Goal: Check status: Check status

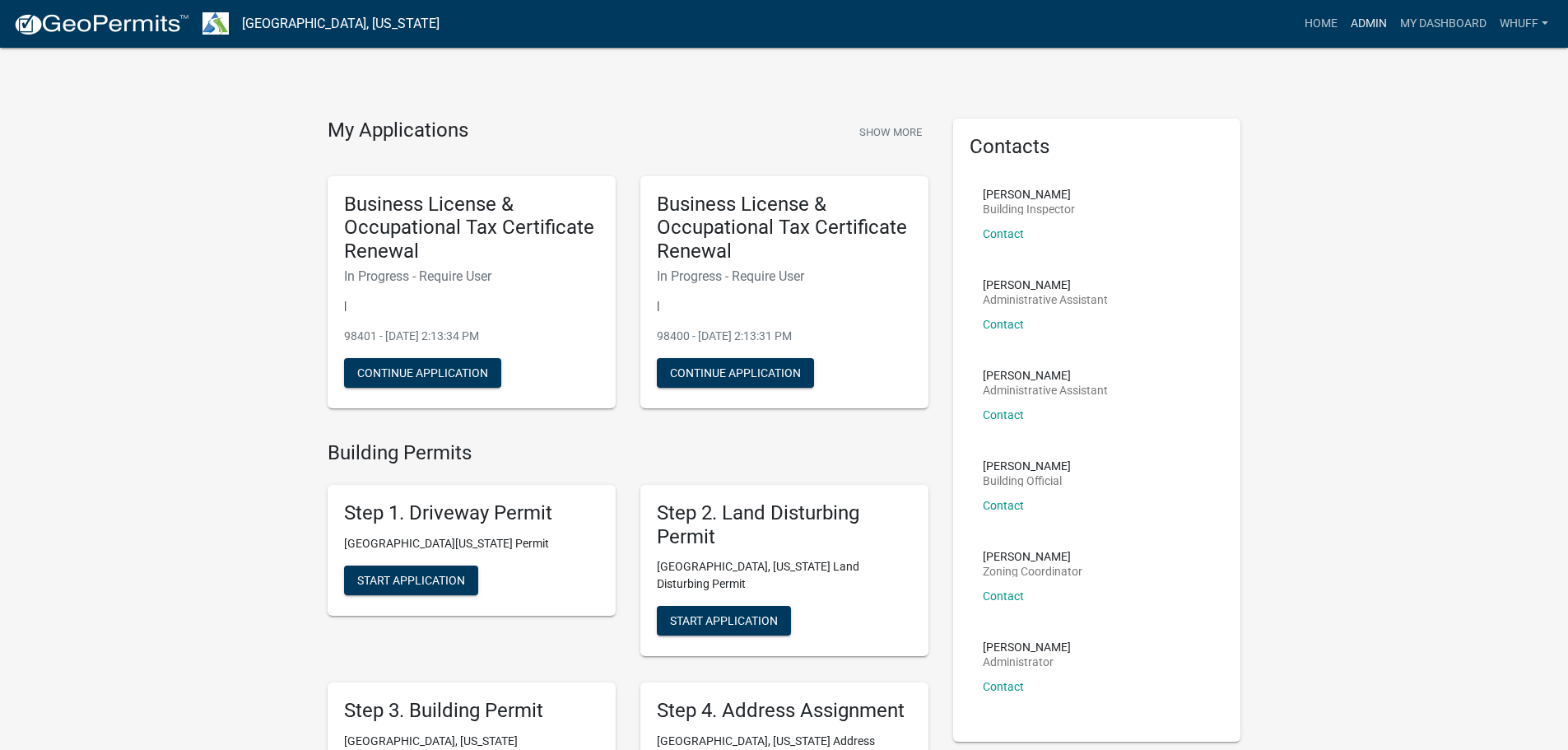
click at [1368, 27] on link "Admin" at bounding box center [1369, 24] width 50 height 31
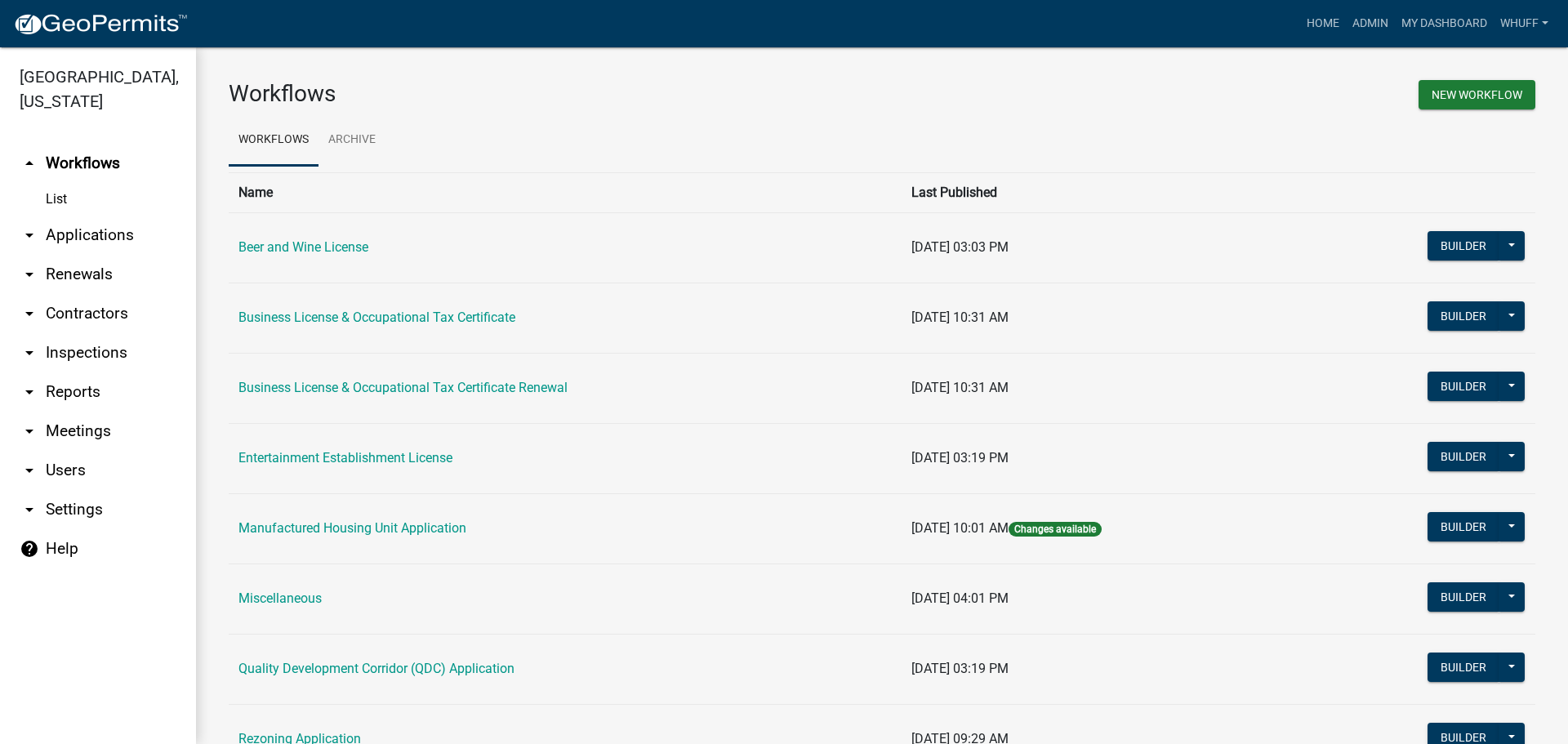
click at [99, 217] on link "arrow_drop_down Applications" at bounding box center [98, 235] width 196 height 40
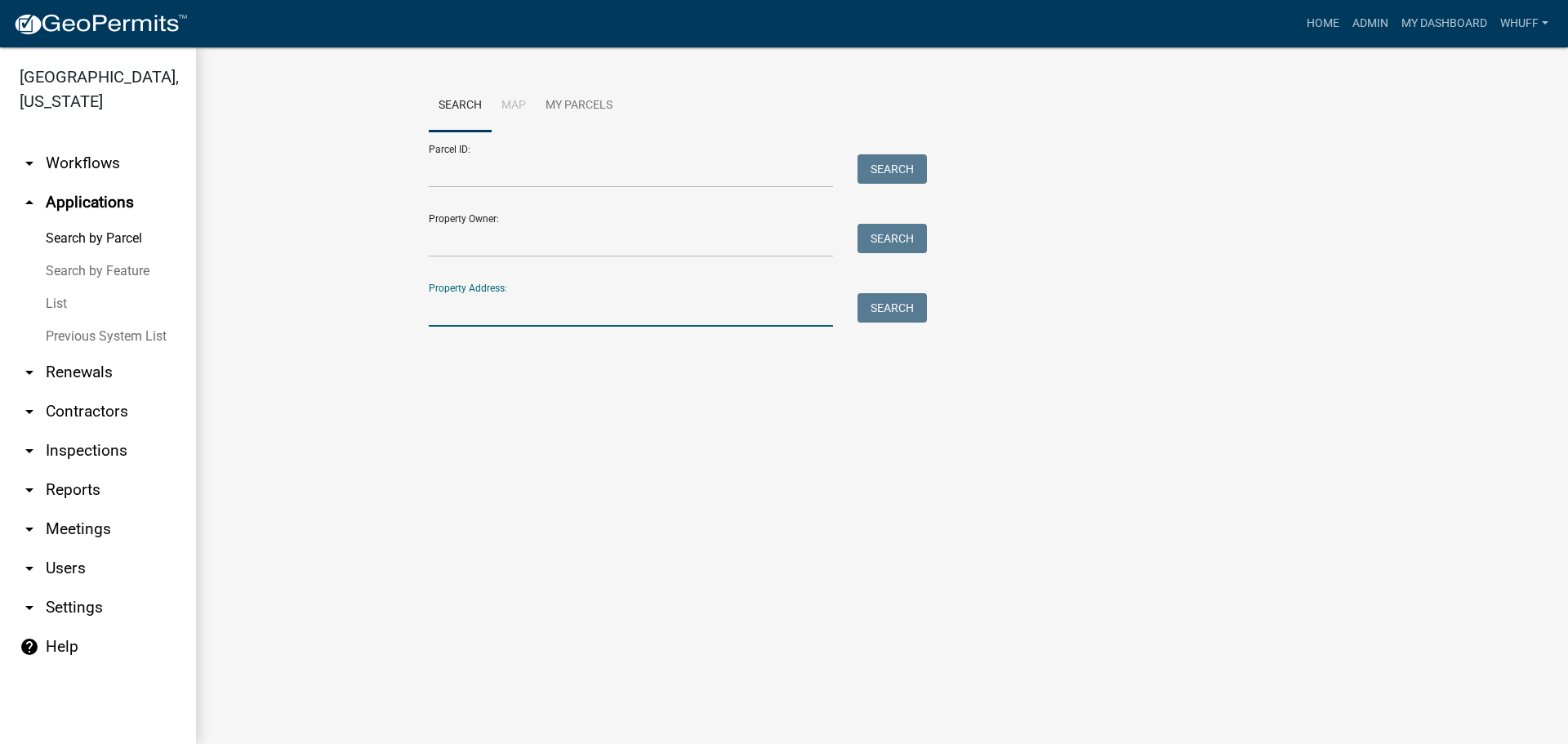
click at [643, 305] on input "Property Address:" at bounding box center [631, 309] width 404 height 33
type input "1255 [GEOGRAPHIC_DATA]"
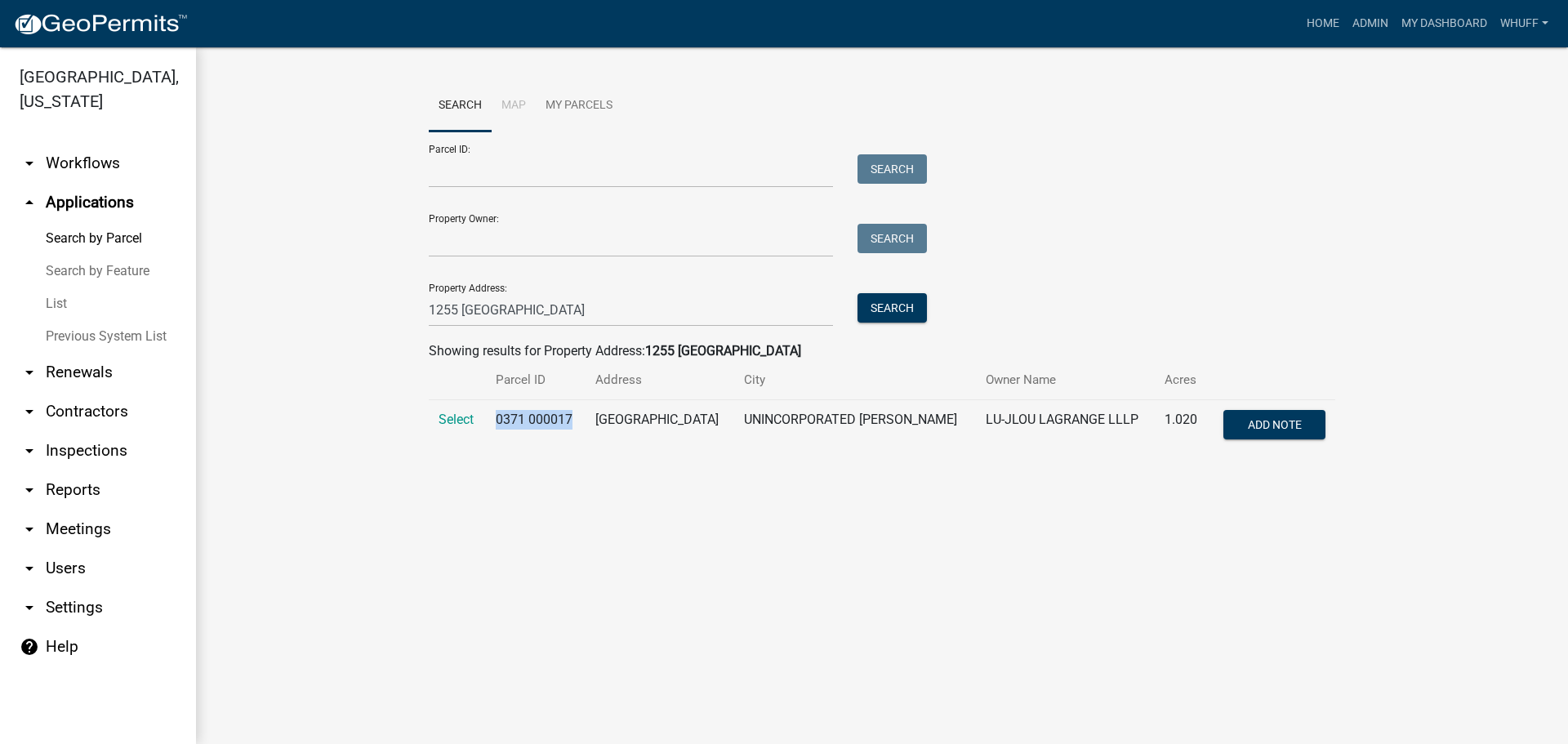
drag, startPoint x: 574, startPoint y: 417, endPoint x: 481, endPoint y: 421, distance: 93.1
click at [481, 421] on tr "Select 0371 000017 [GEOGRAPHIC_DATA] UNINCORPORATED [GEOGRAPHIC_DATA][PERSON_NA…" at bounding box center [882, 427] width 907 height 54
copy tr "0371 000017"
click at [490, 178] on input "Parcel ID:" at bounding box center [631, 170] width 404 height 33
paste input "0371 000017"
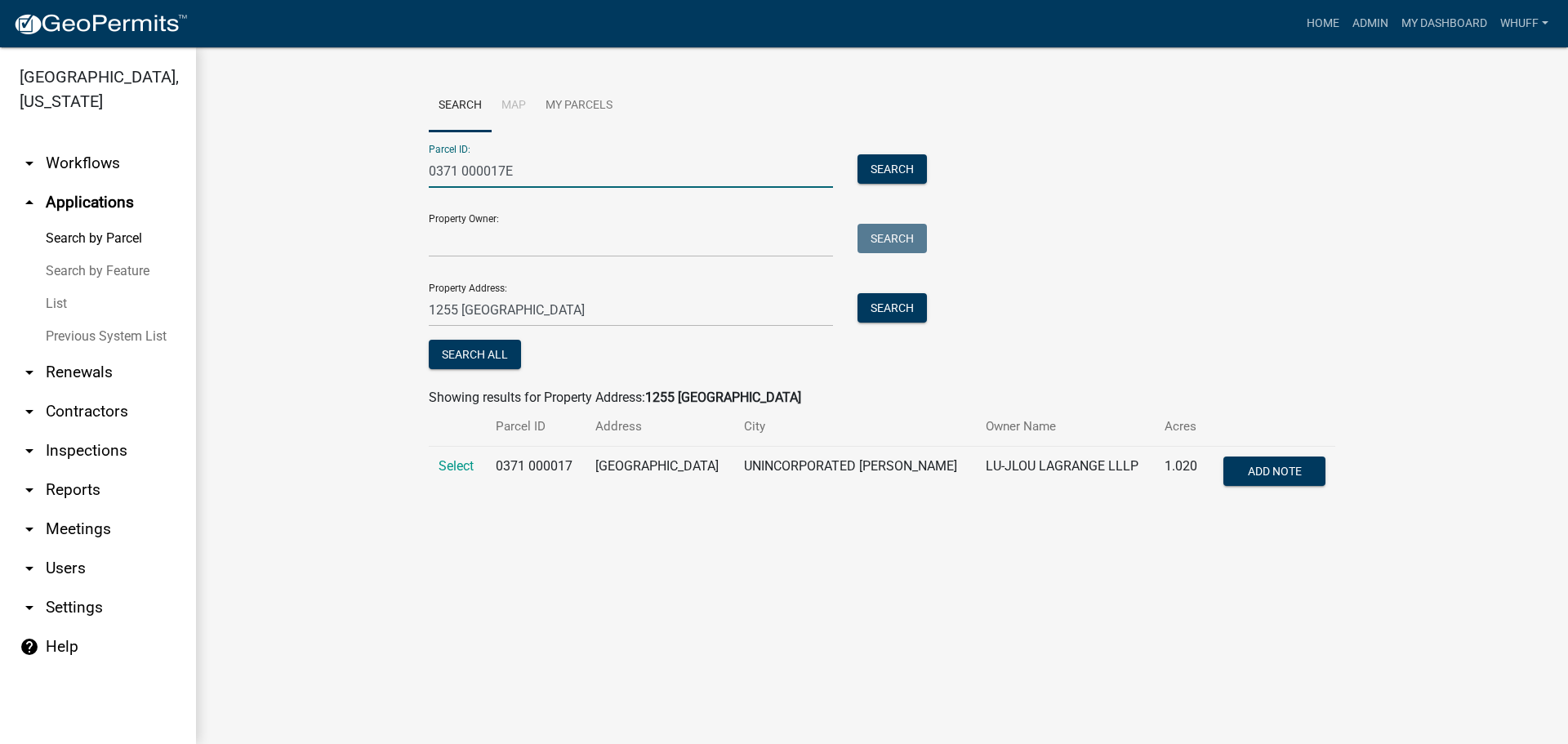
type input "0371 000017E"
drag, startPoint x: 624, startPoint y: 318, endPoint x: 0, endPoint y: 325, distance: 624.0
click at [0, 325] on div "[GEOGRAPHIC_DATA], [US_STATE] arrow_drop_down Workflows List arrow_drop_up Appl…" at bounding box center [784, 396] width 1568 height 697
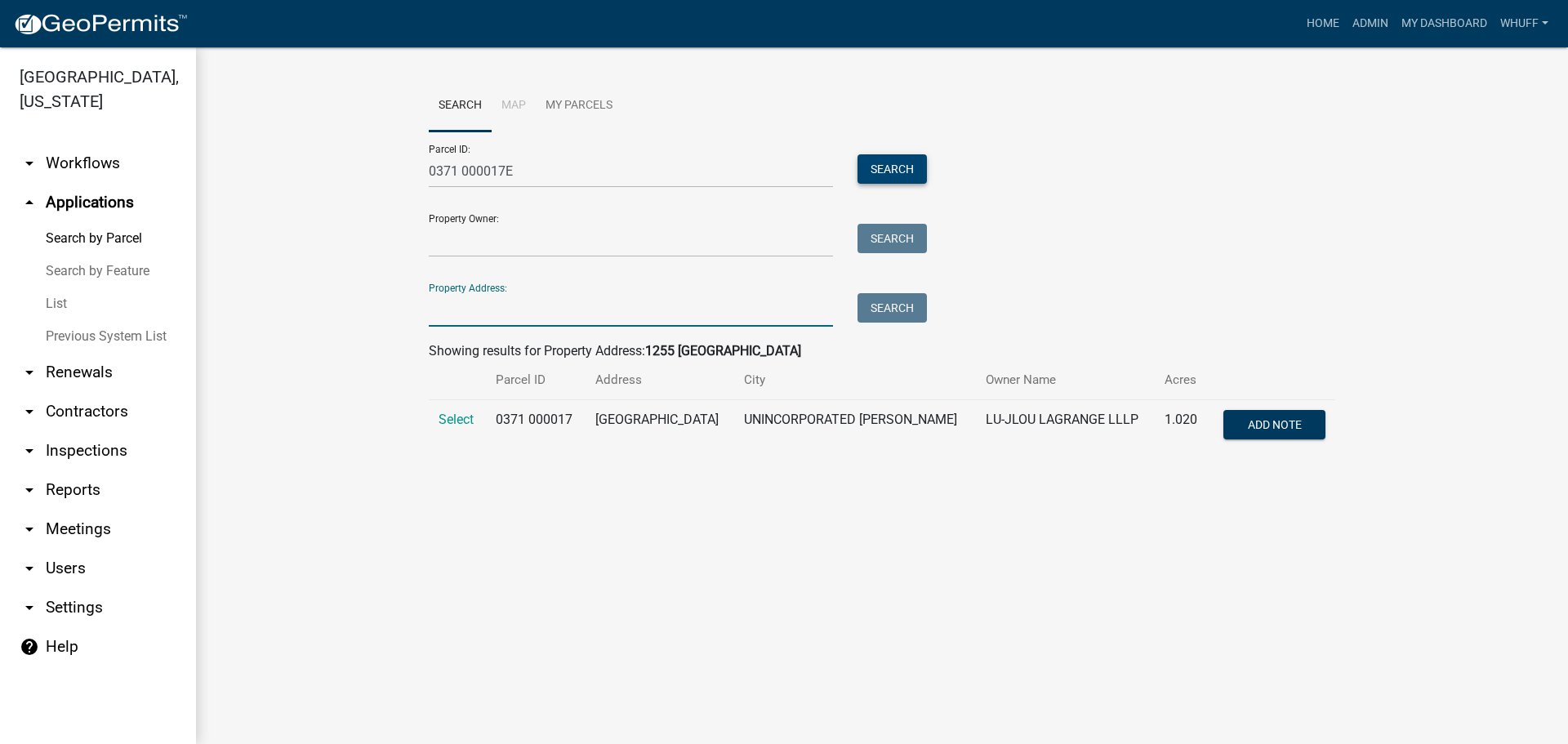
click at [898, 163] on button "Search" at bounding box center [893, 168] width 70 height 29
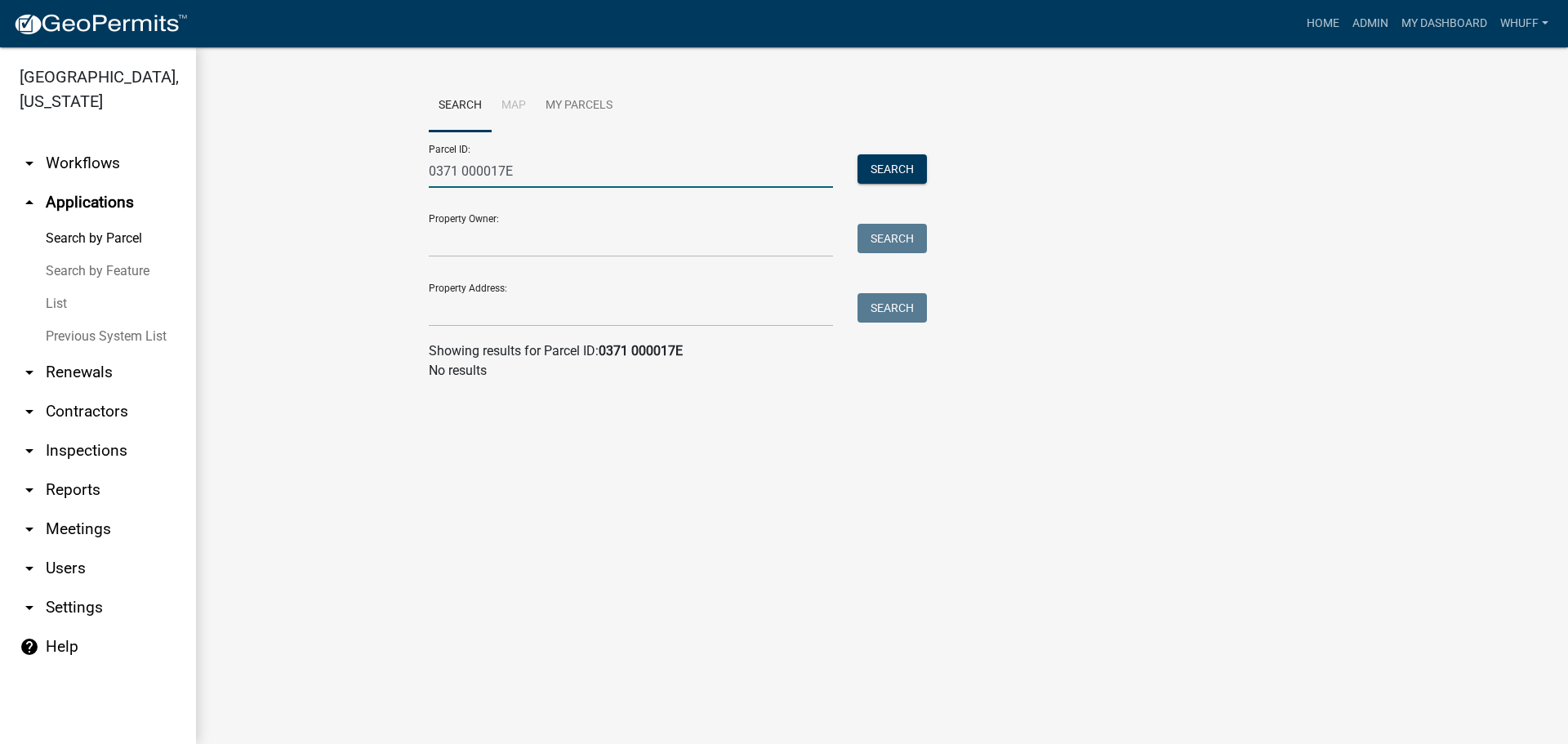
click at [547, 174] on input "0371 000017E" at bounding box center [631, 170] width 404 height 33
type input "0371 000017E"
click at [878, 170] on button "Search" at bounding box center [893, 168] width 70 height 29
drag, startPoint x: 424, startPoint y: 171, endPoint x: 0, endPoint y: 164, distance: 424.1
click at [0, 164] on div "[GEOGRAPHIC_DATA], [US_STATE] arrow_drop_down Workflows List arrow_drop_up Appl…" at bounding box center [784, 396] width 1568 height 697
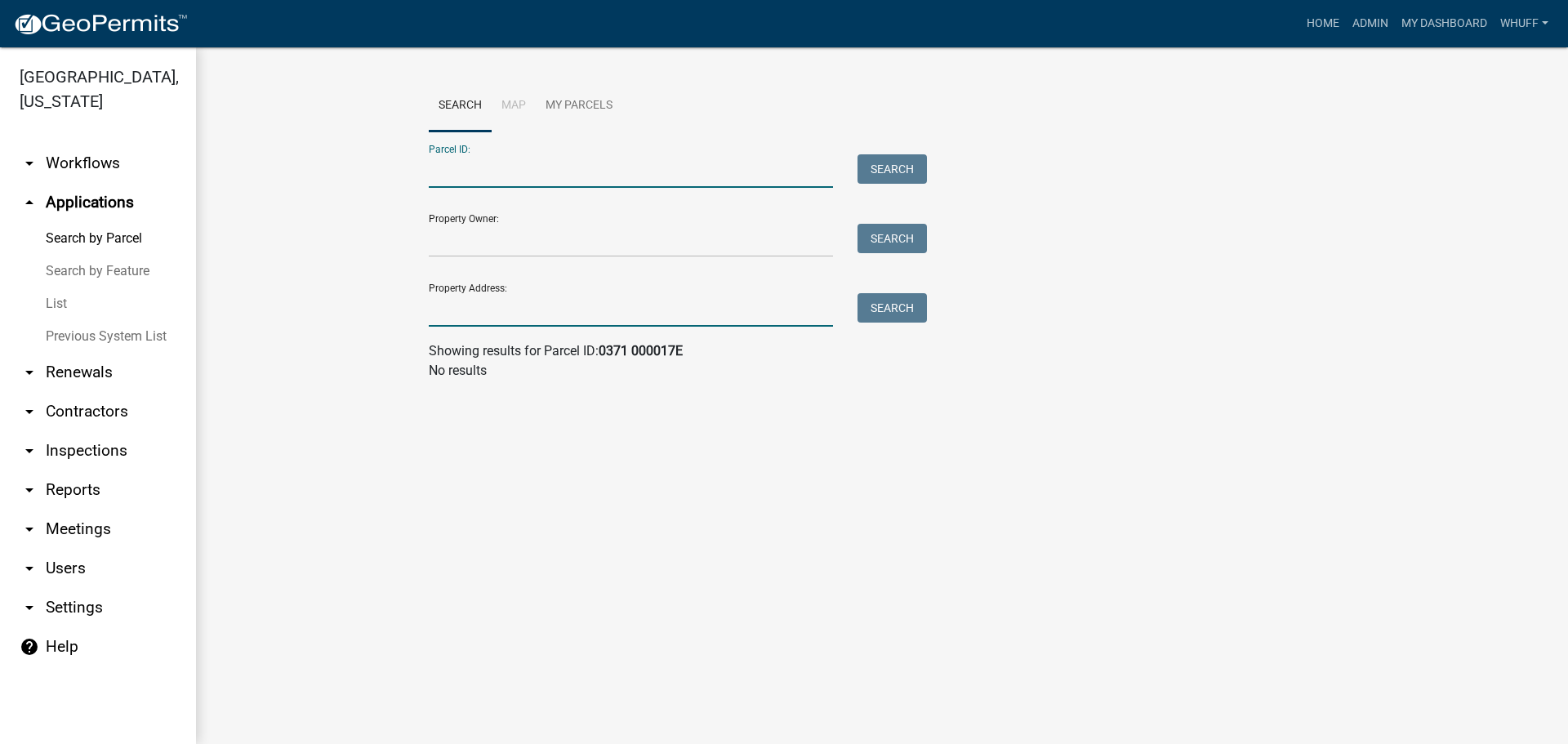
click at [524, 311] on input "Property Address:" at bounding box center [631, 309] width 404 height 33
type input "1255 [GEOGRAPHIC_DATA]"
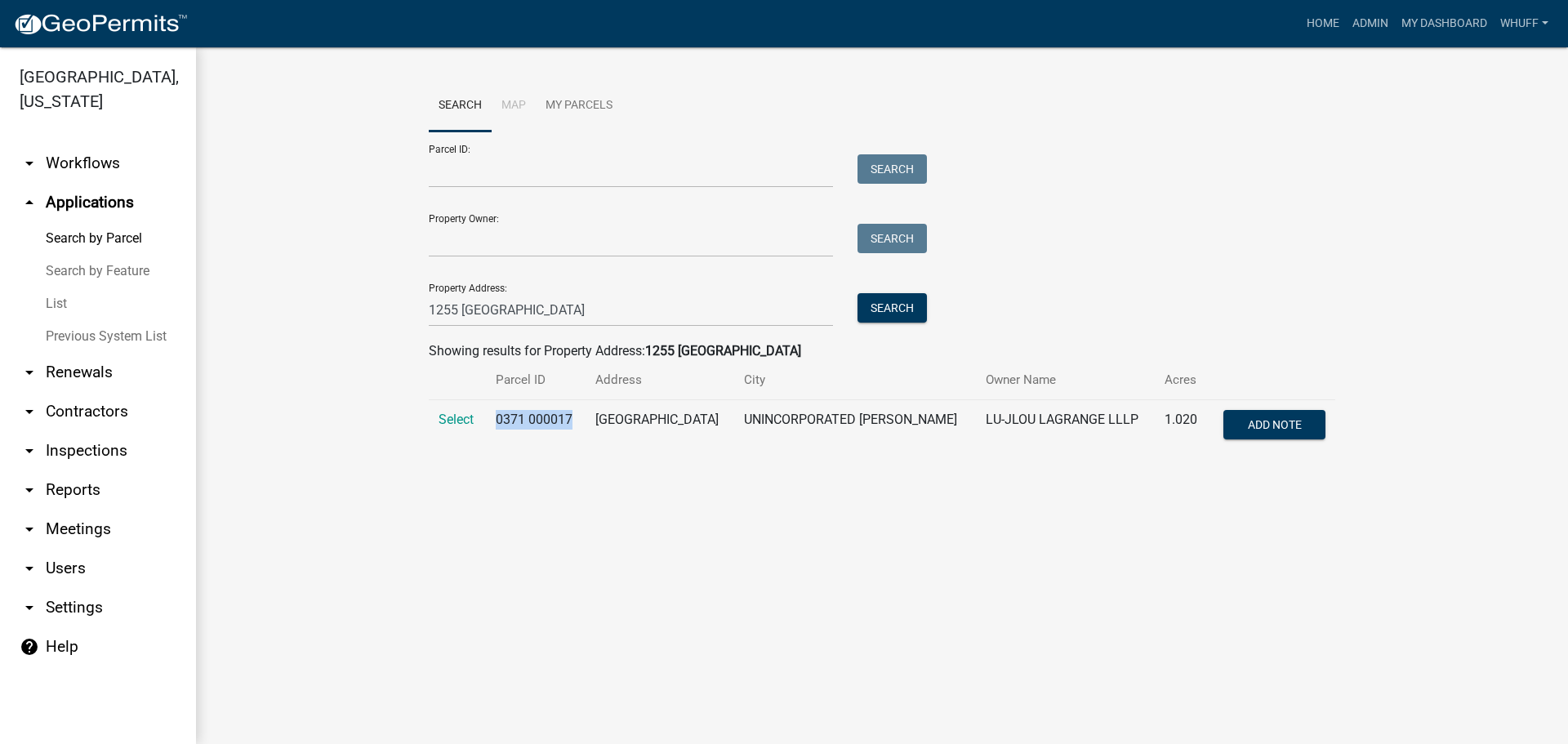
drag, startPoint x: 499, startPoint y: 419, endPoint x: 572, endPoint y: 419, distance: 73.0
click at [572, 419] on td "0371 000017" at bounding box center [537, 427] width 100 height 54
copy td "0371 000017"
drag, startPoint x: 588, startPoint y: 305, endPoint x: 0, endPoint y: 310, distance: 588.0
click at [0, 310] on div "[GEOGRAPHIC_DATA], [US_STATE] arrow_drop_down Workflows List arrow_drop_up Appl…" at bounding box center [784, 396] width 1568 height 697
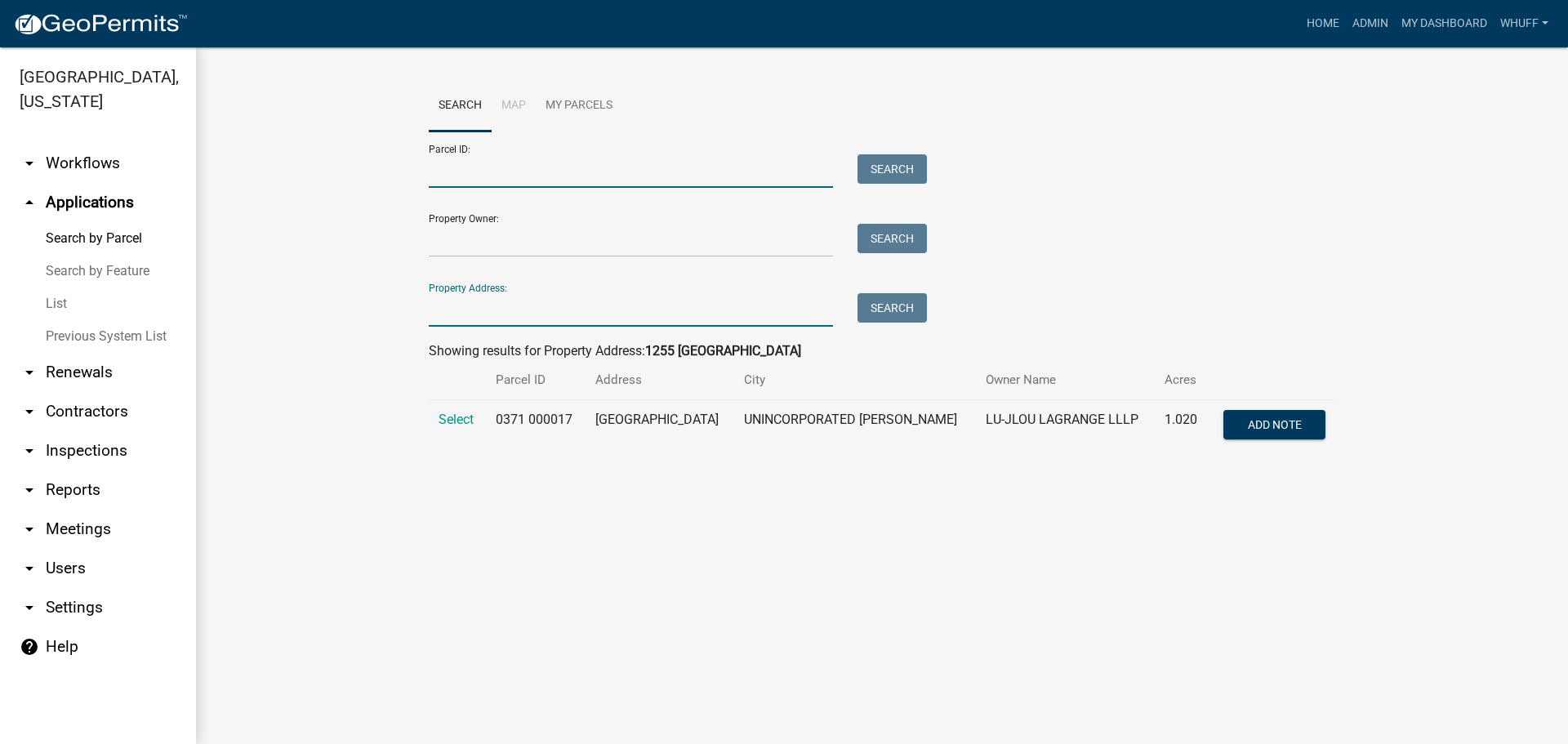
click at [476, 163] on input "Parcel ID:" at bounding box center [631, 170] width 404 height 33
paste input "0371 000017"
click at [905, 173] on button "Search" at bounding box center [893, 168] width 70 height 29
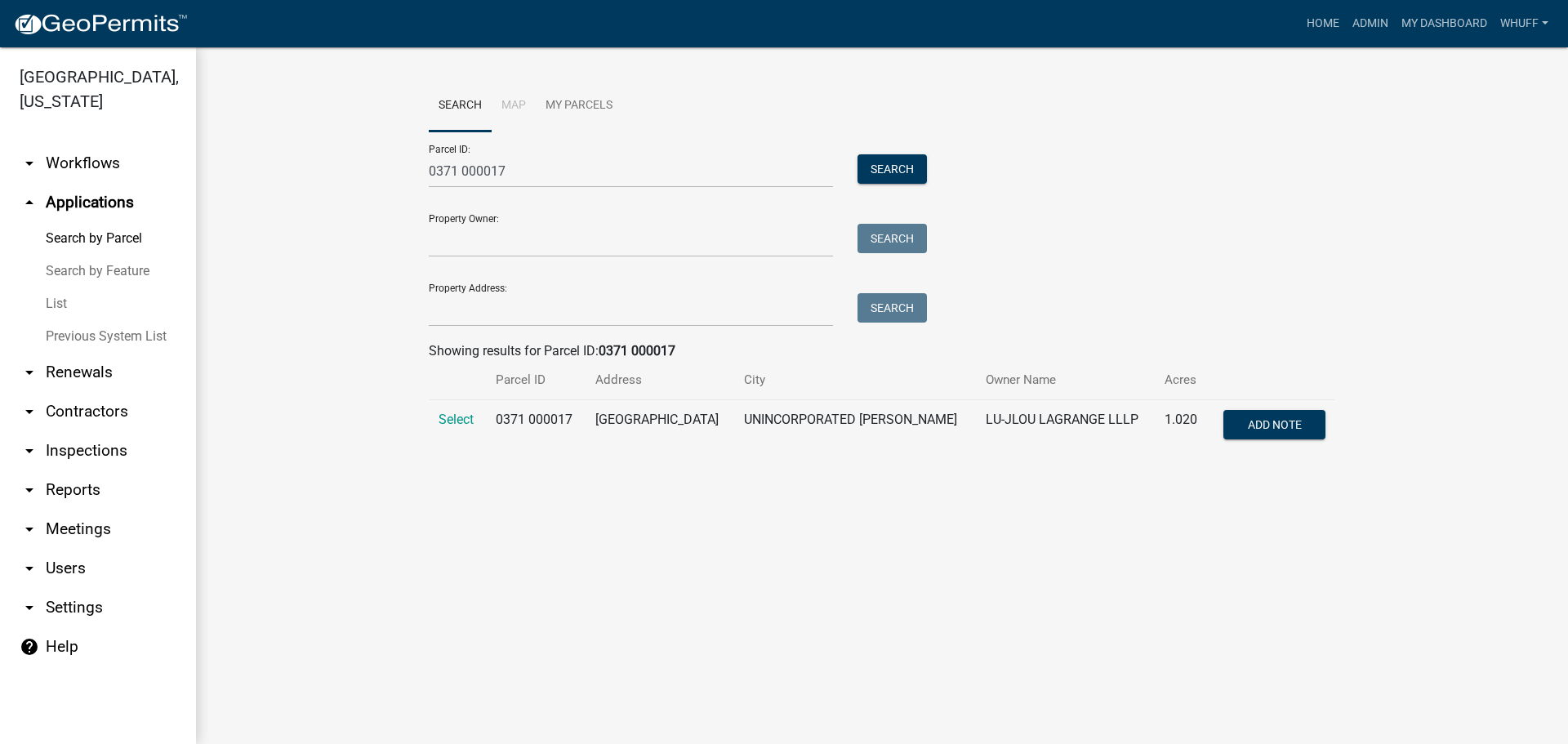
drag, startPoint x: 548, startPoint y: 189, endPoint x: 540, endPoint y: 172, distance: 18.8
click at [548, 189] on form "Parcel ID: 0371 000017 Search Property Owner: Search Property Address: Search" at bounding box center [673, 228] width 490 height 195
click at [540, 172] on input "0371 000017" at bounding box center [631, 170] width 404 height 33
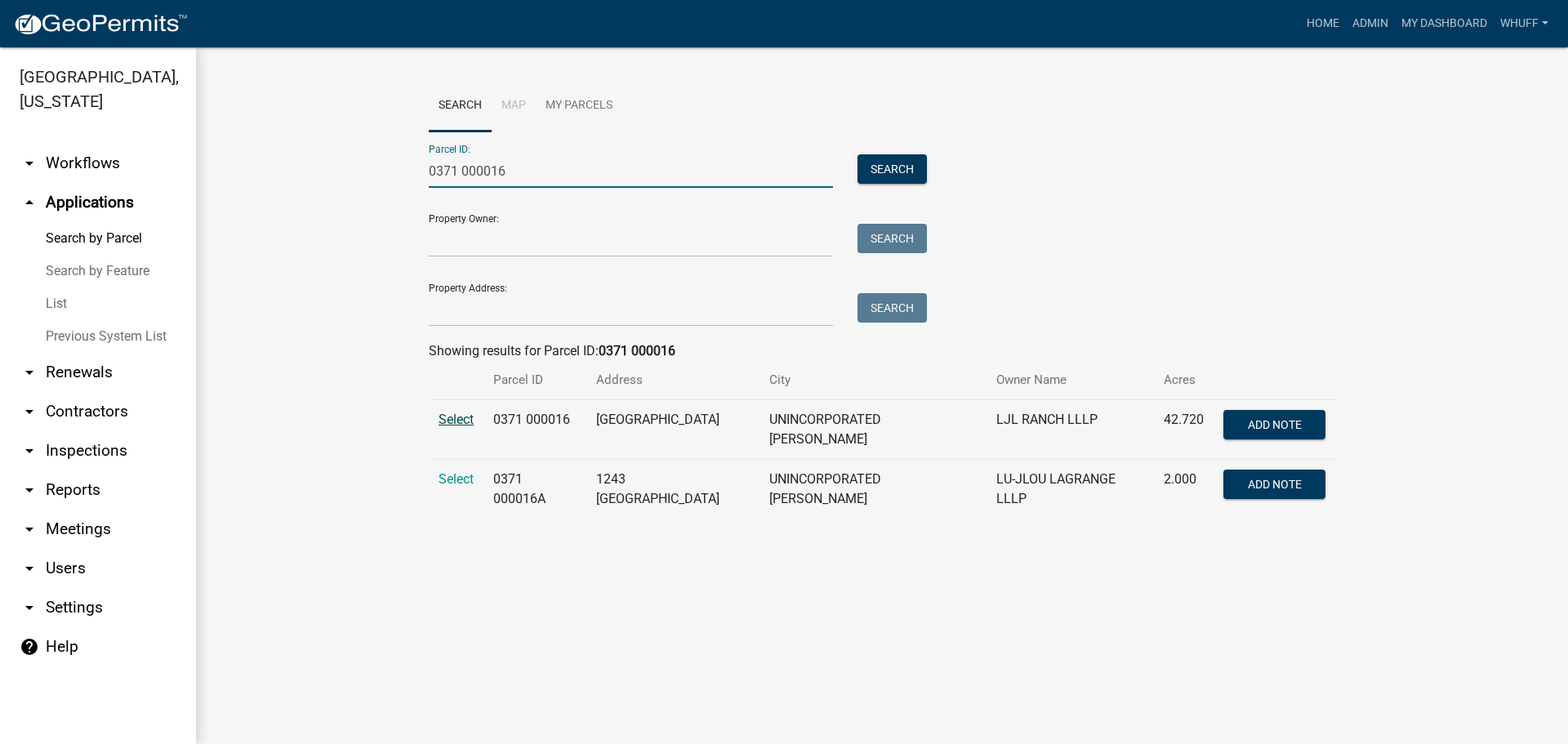
type input "0371 000016"
click at [447, 415] on span "Select" at bounding box center [455, 419] width 35 height 15
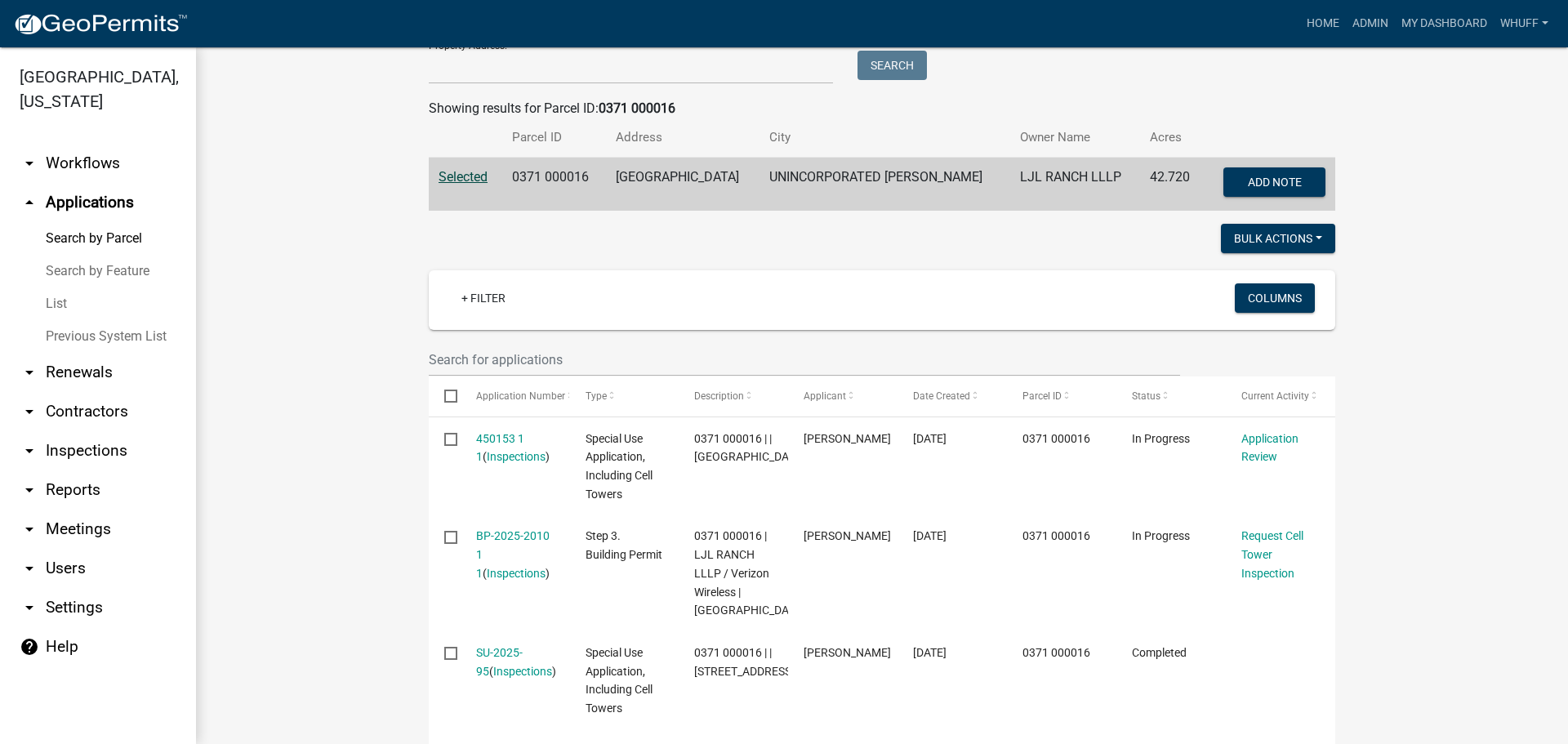
scroll to position [245, 0]
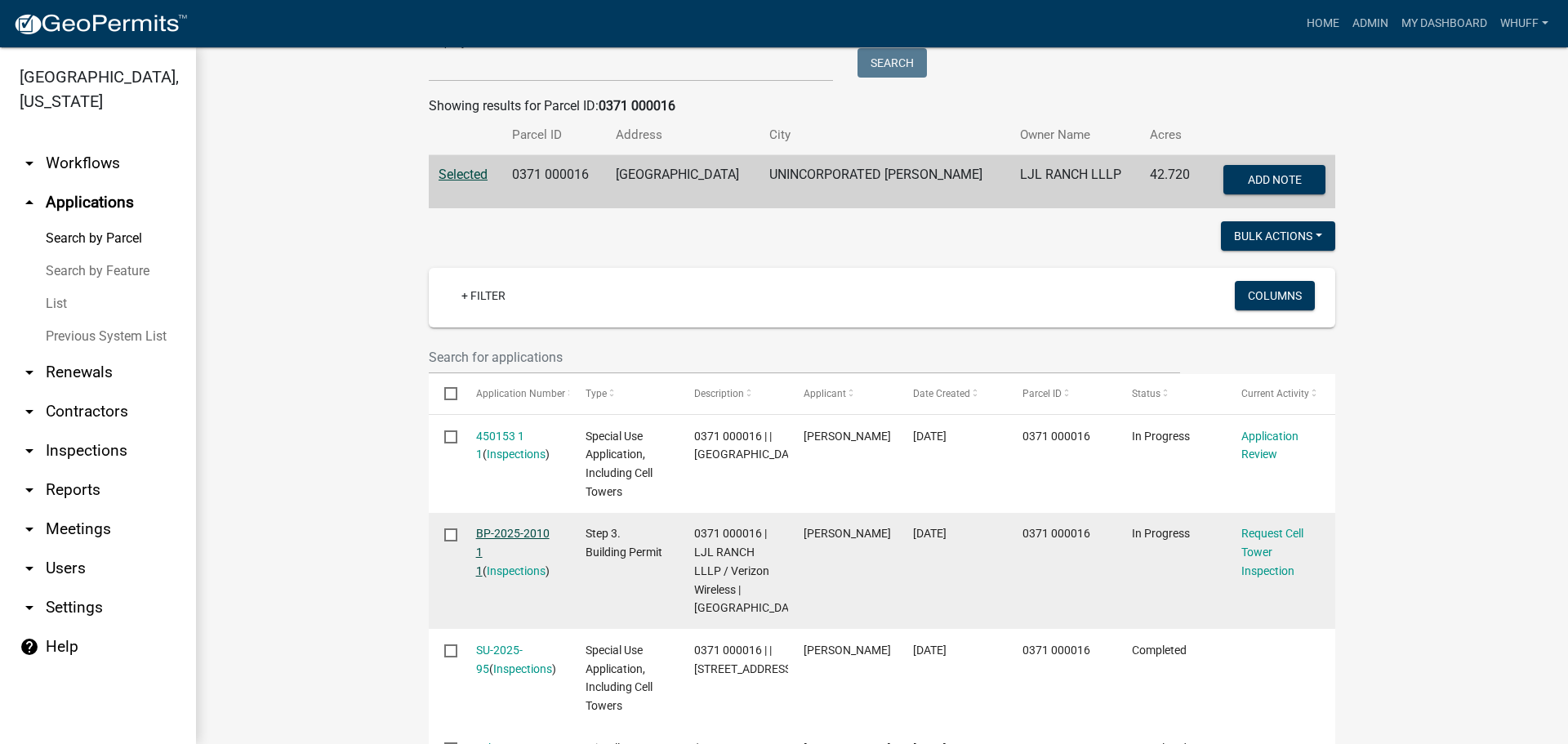
click at [510, 532] on link "BP-2025-2010 1 1" at bounding box center [513, 552] width 74 height 51
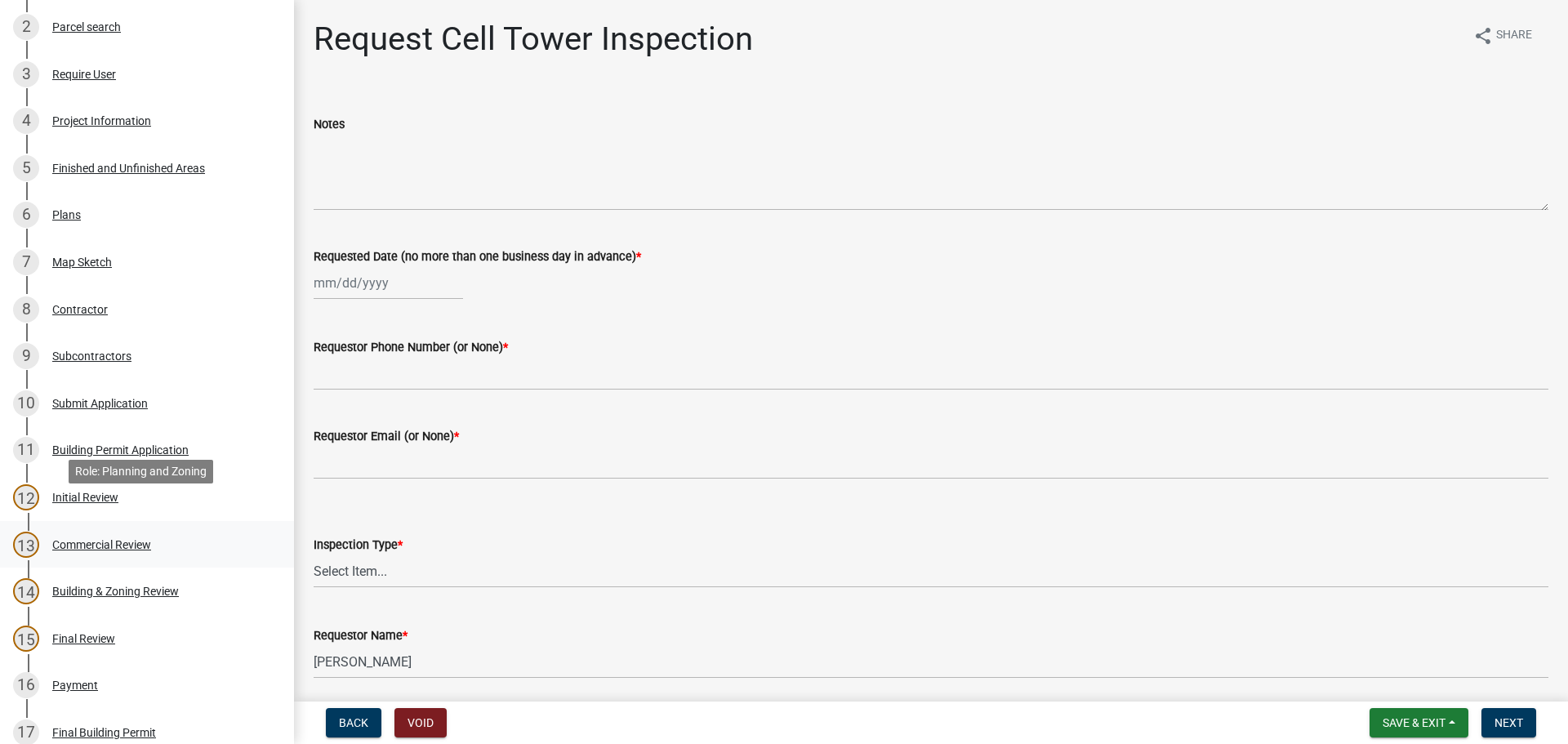
scroll to position [327, 0]
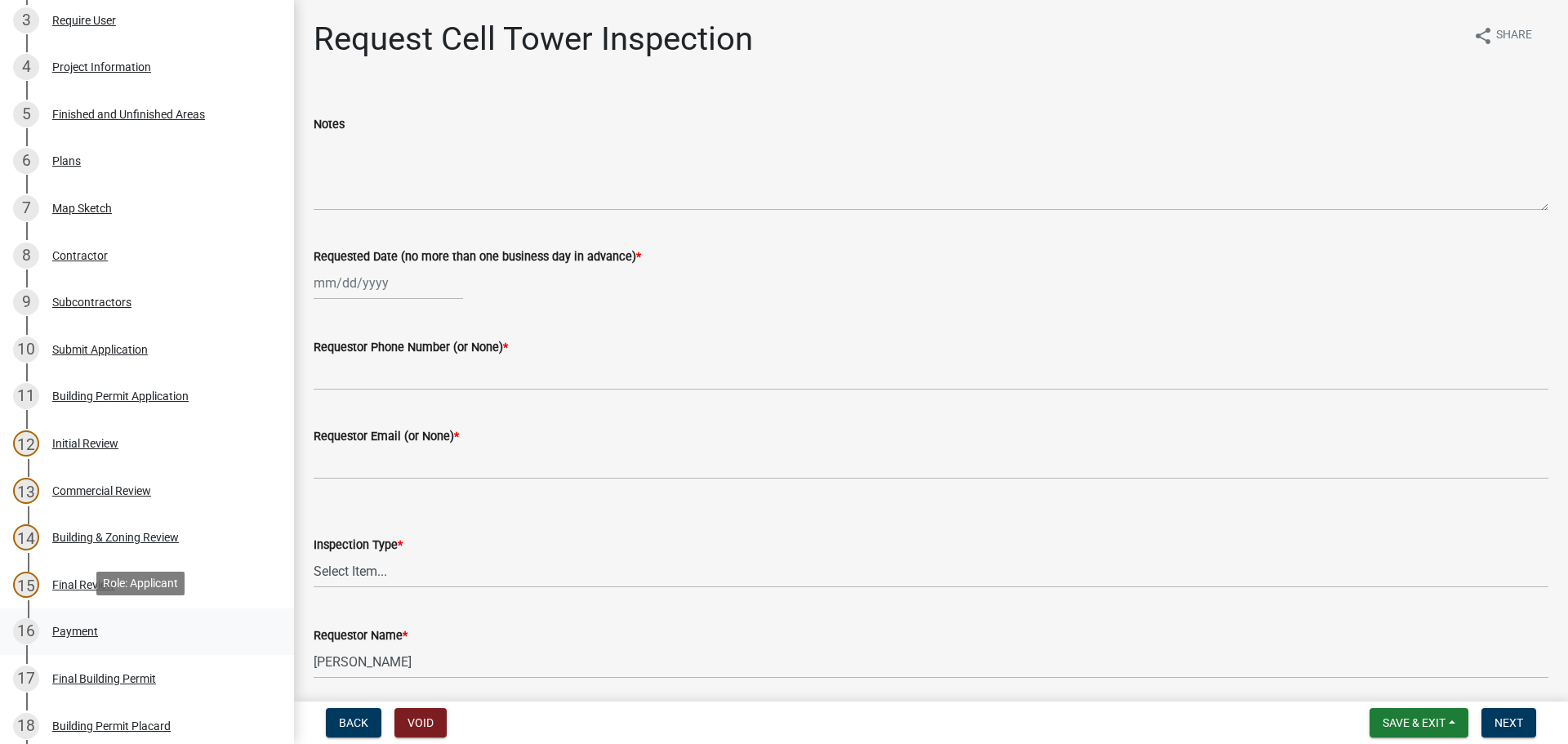
click at [80, 628] on div "Payment" at bounding box center [75, 631] width 45 height 11
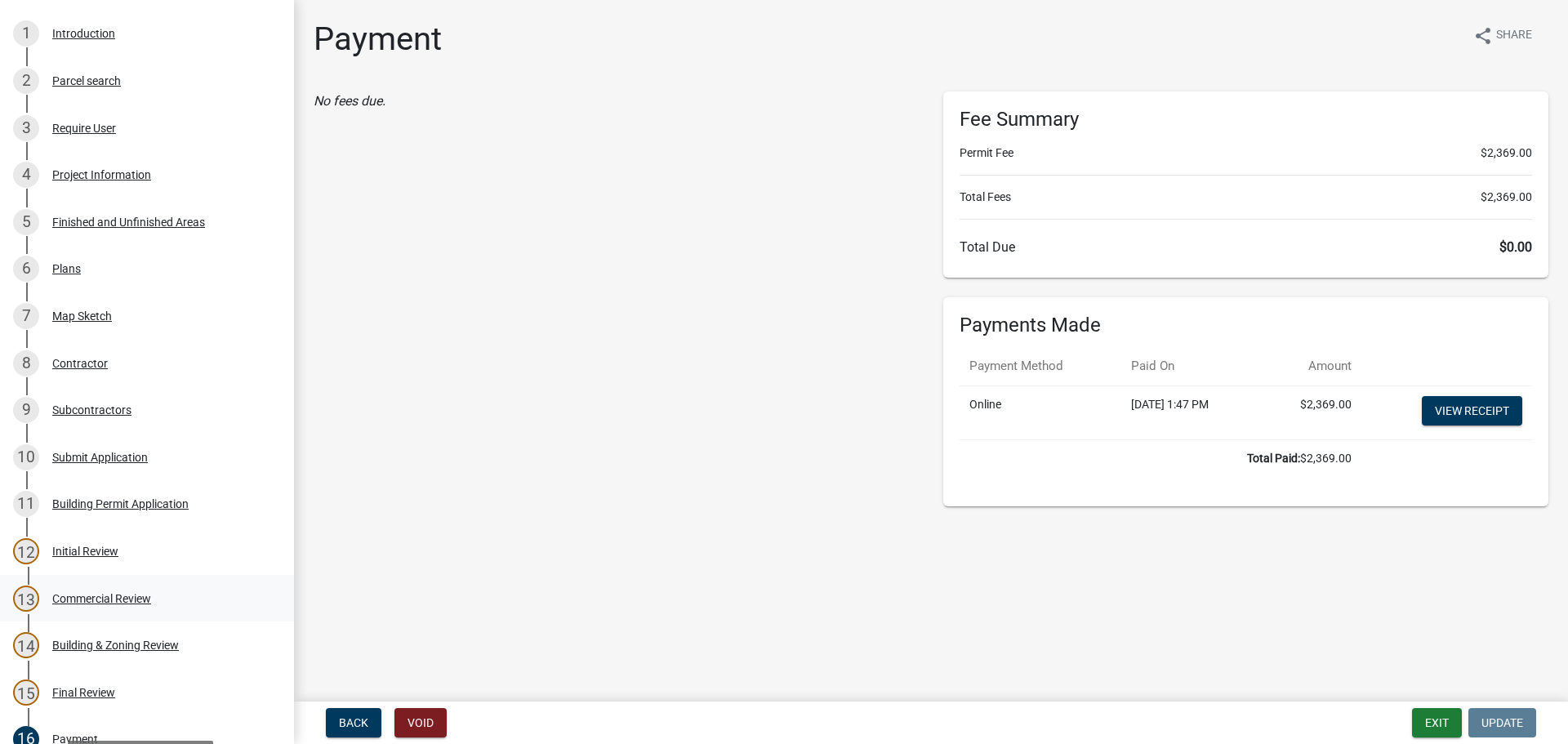
scroll to position [0, 0]
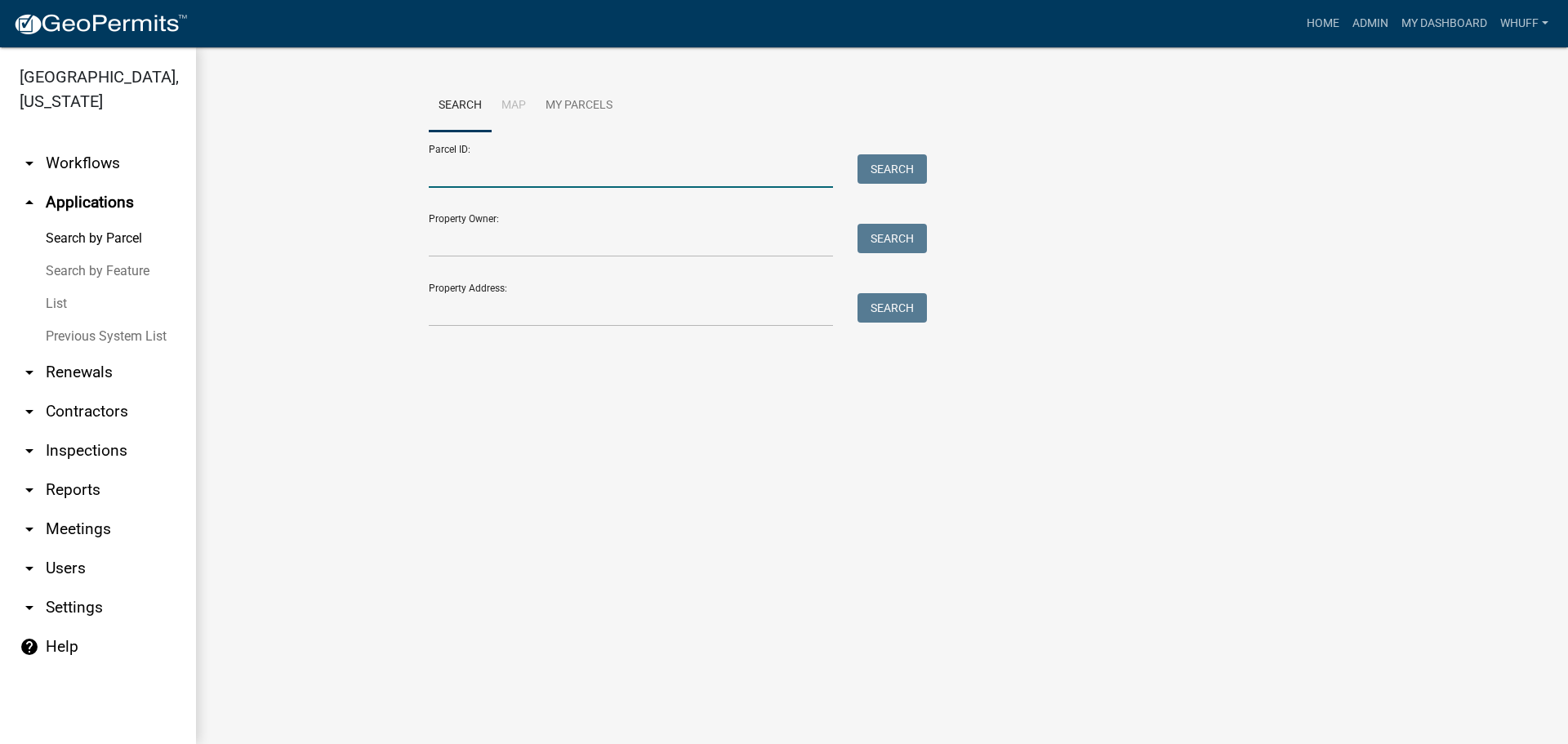
click at [526, 172] on input "Parcel ID:" at bounding box center [631, 170] width 404 height 33
paste input "0371 000017"
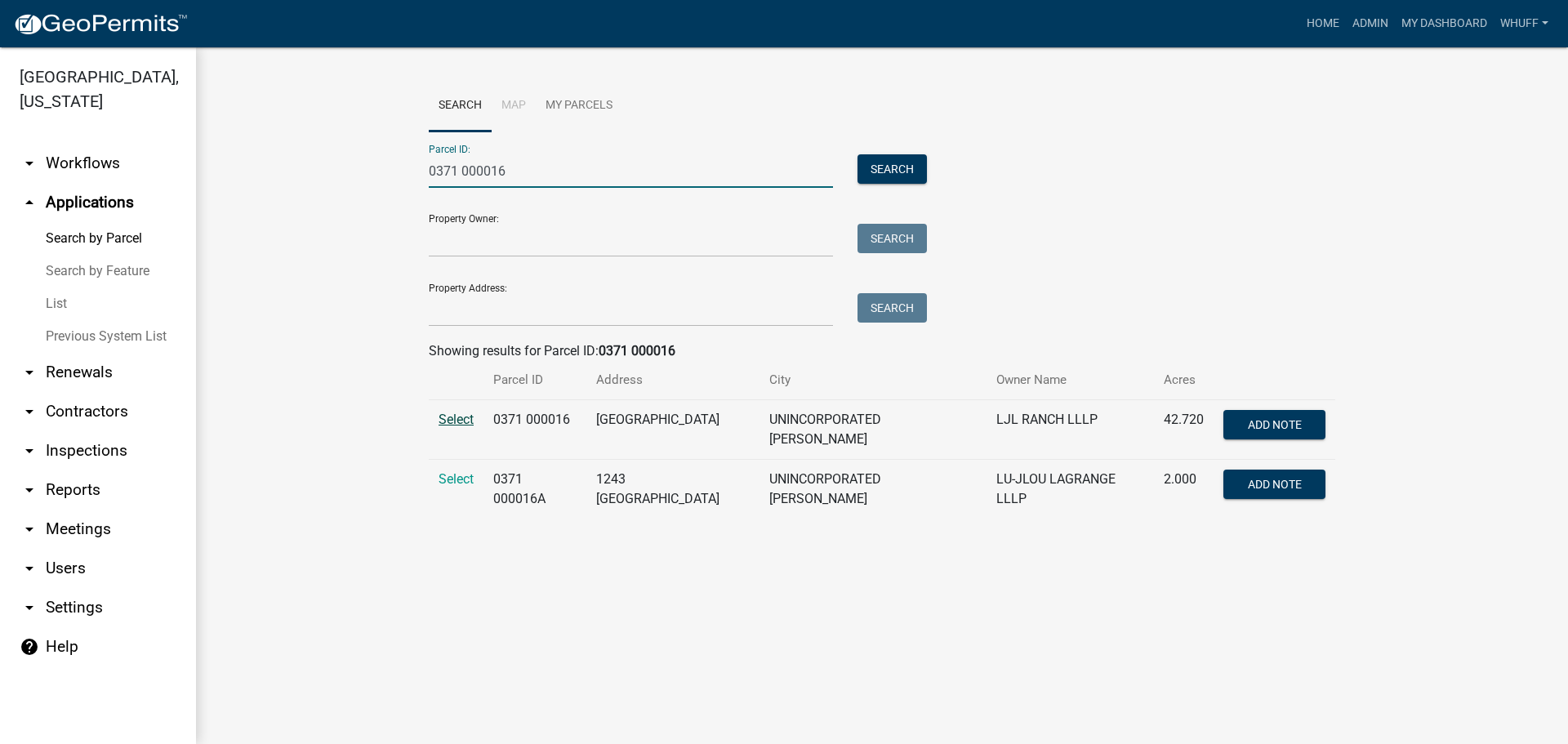
type input "0371 000016"
click at [463, 415] on span "Select" at bounding box center [455, 419] width 35 height 15
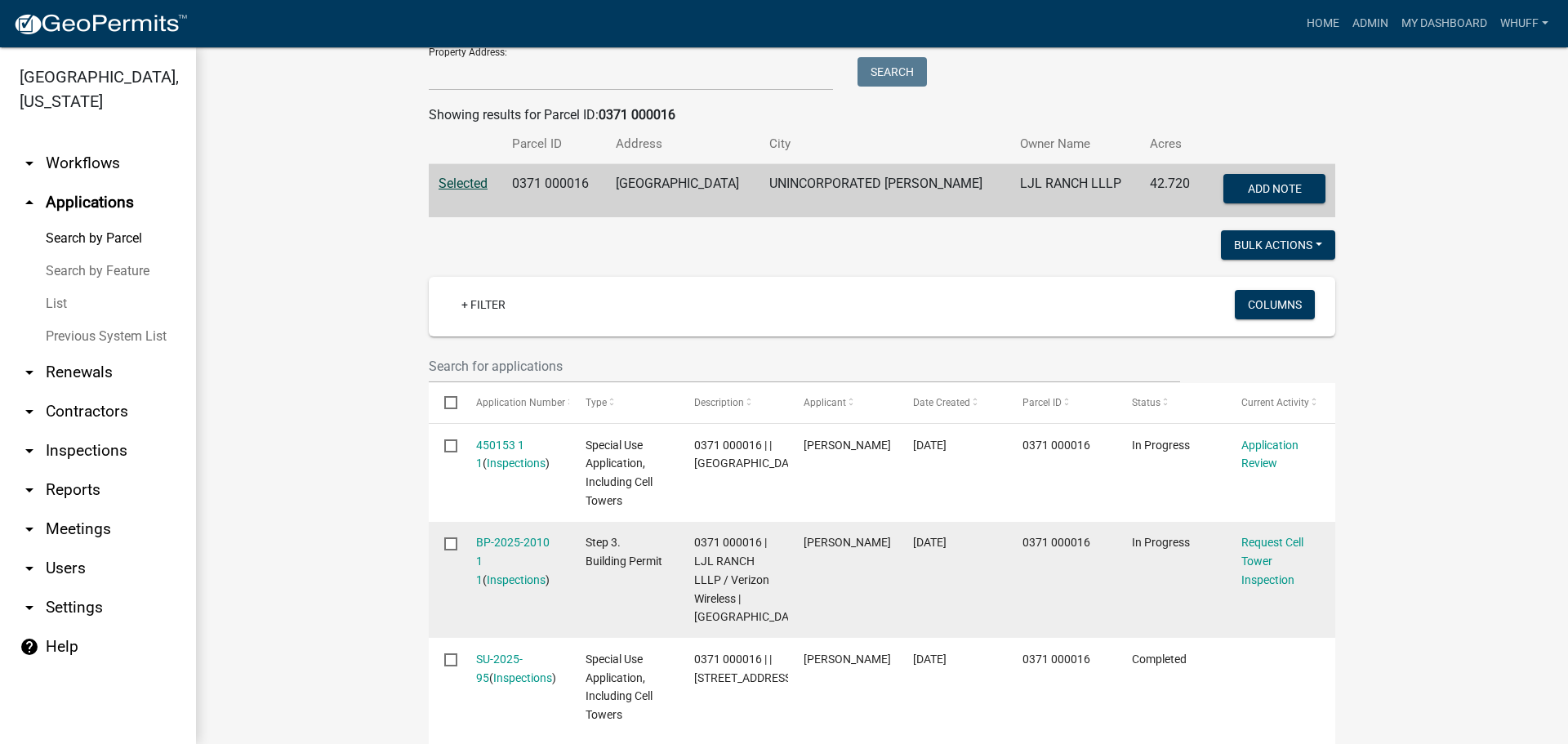
scroll to position [327, 0]
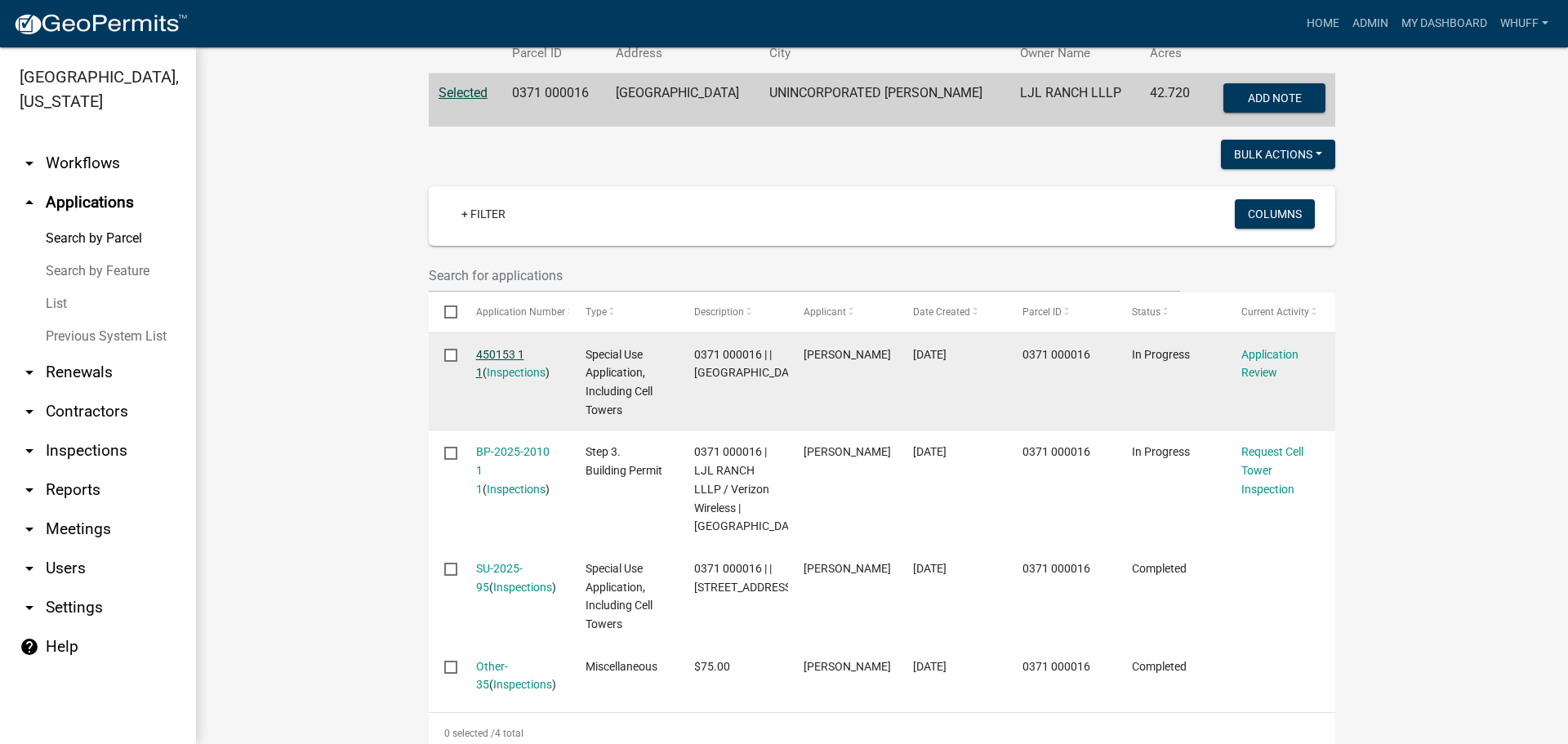
click at [502, 352] on link "450153 1 1" at bounding box center [500, 364] width 48 height 32
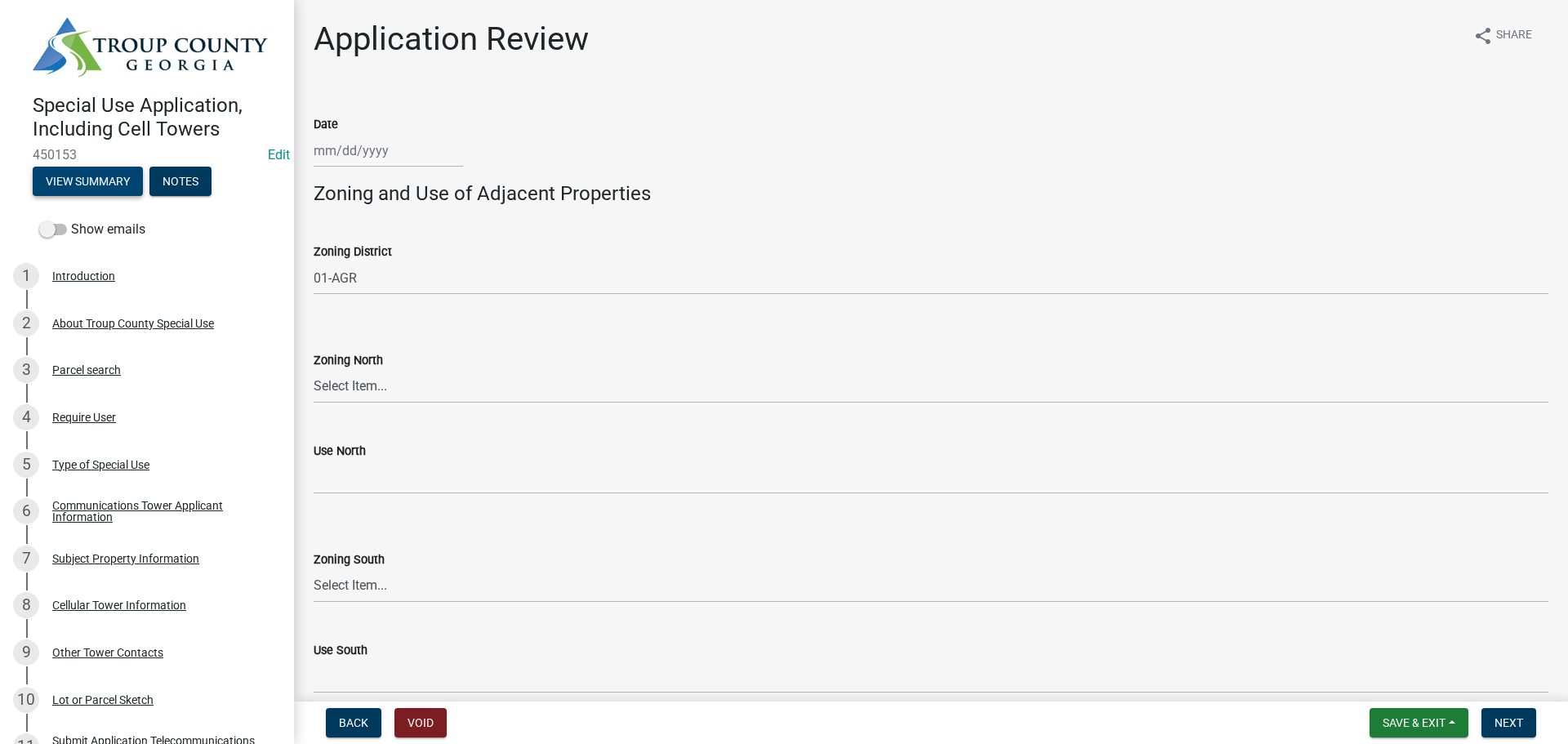
click at [70, 182] on button "View Summary" at bounding box center [88, 180] width 111 height 29
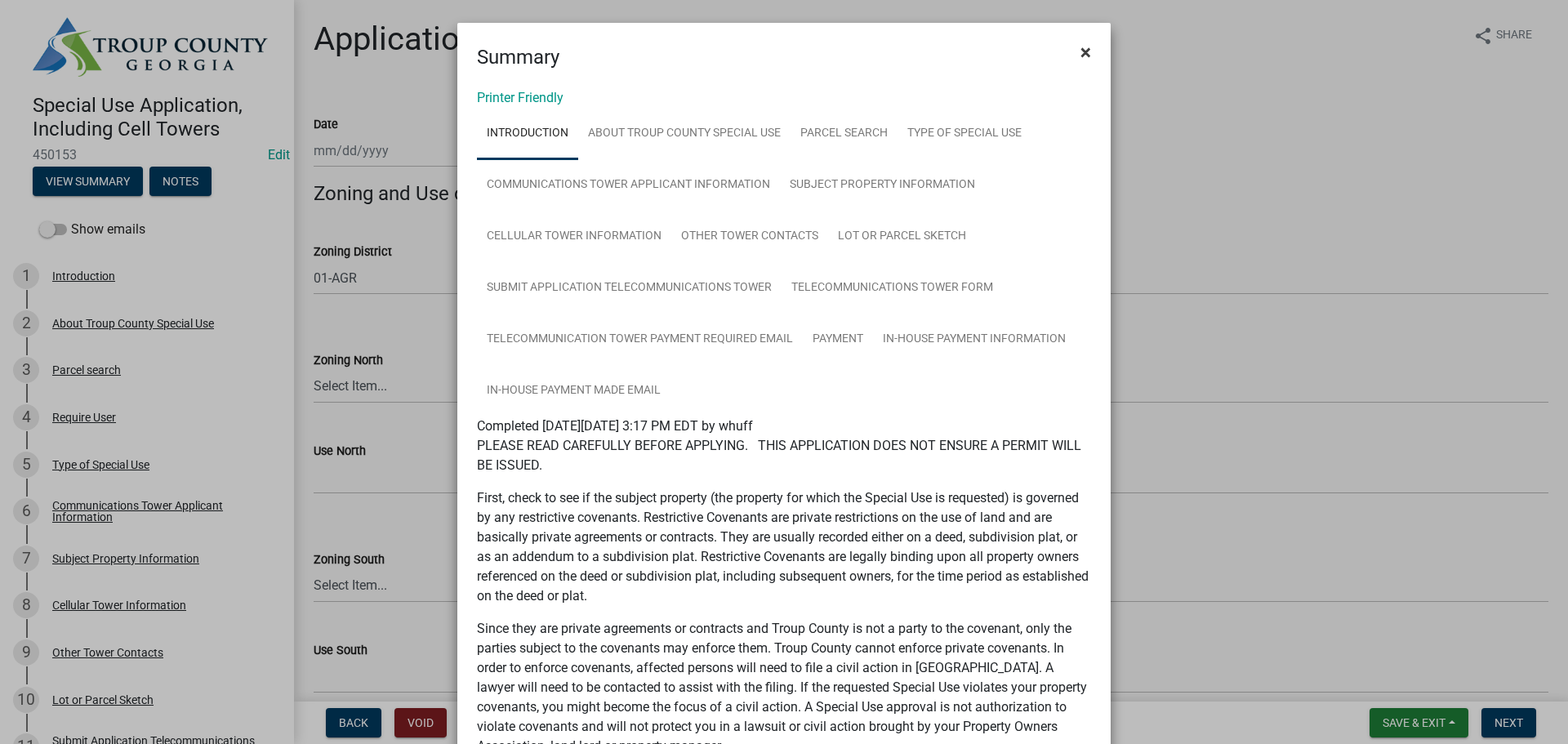
click at [1083, 51] on span "×" at bounding box center [1085, 52] width 10 height 23
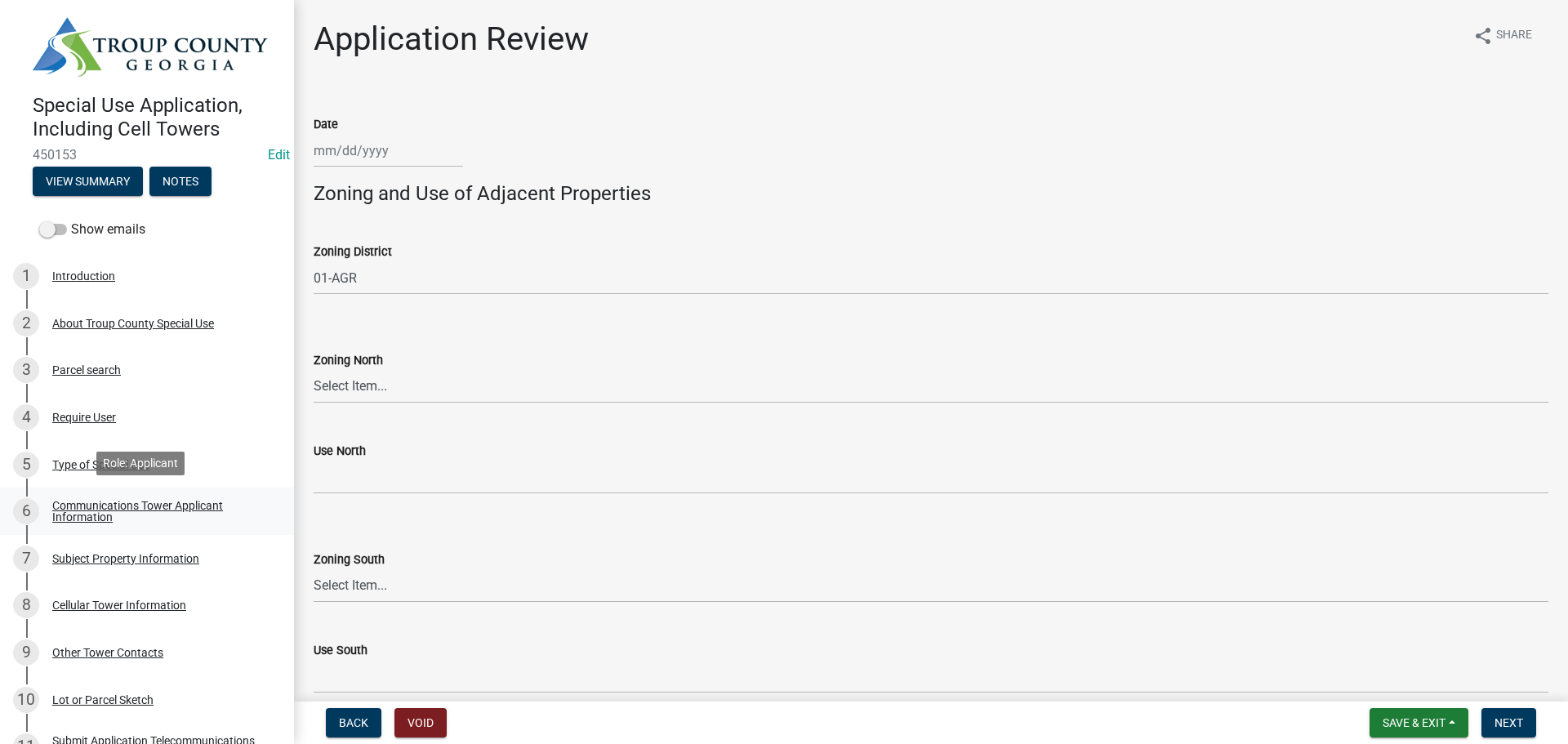
click at [145, 506] on div "Communications Tower Applicant Information" at bounding box center [160, 511] width 215 height 23
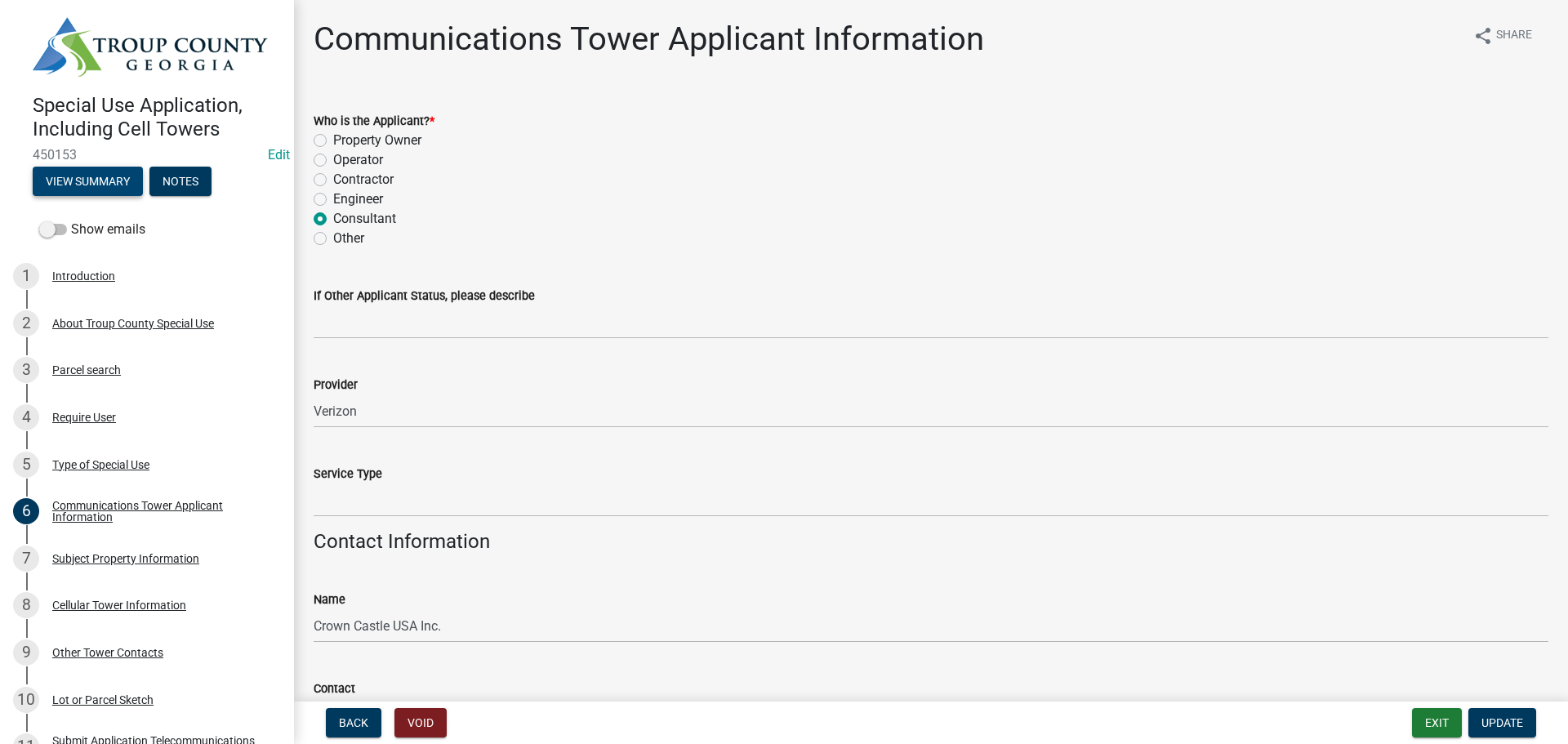
click at [81, 173] on button "View Summary" at bounding box center [88, 180] width 111 height 29
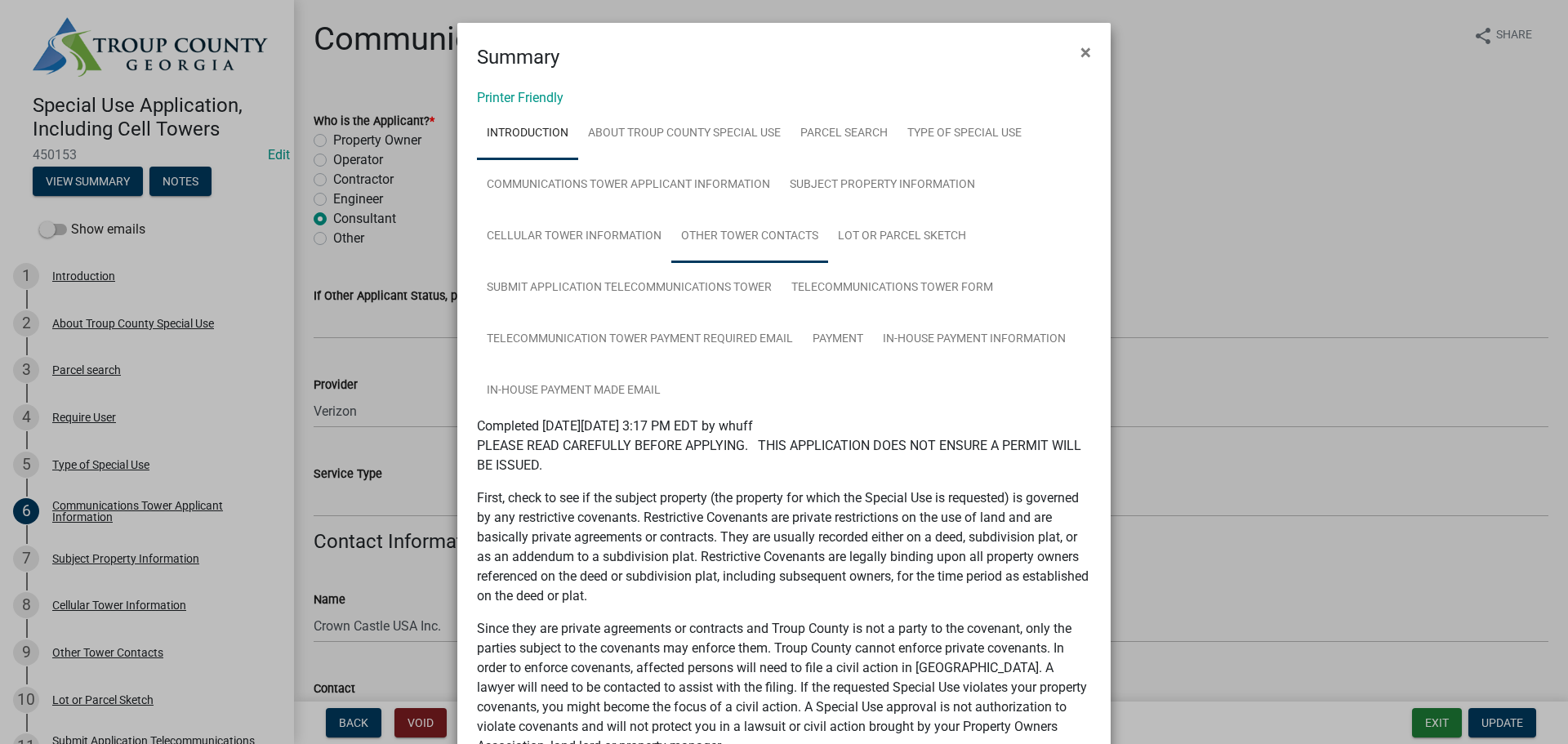
click at [716, 261] on link "Other Tower Contacts" at bounding box center [750, 236] width 157 height 52
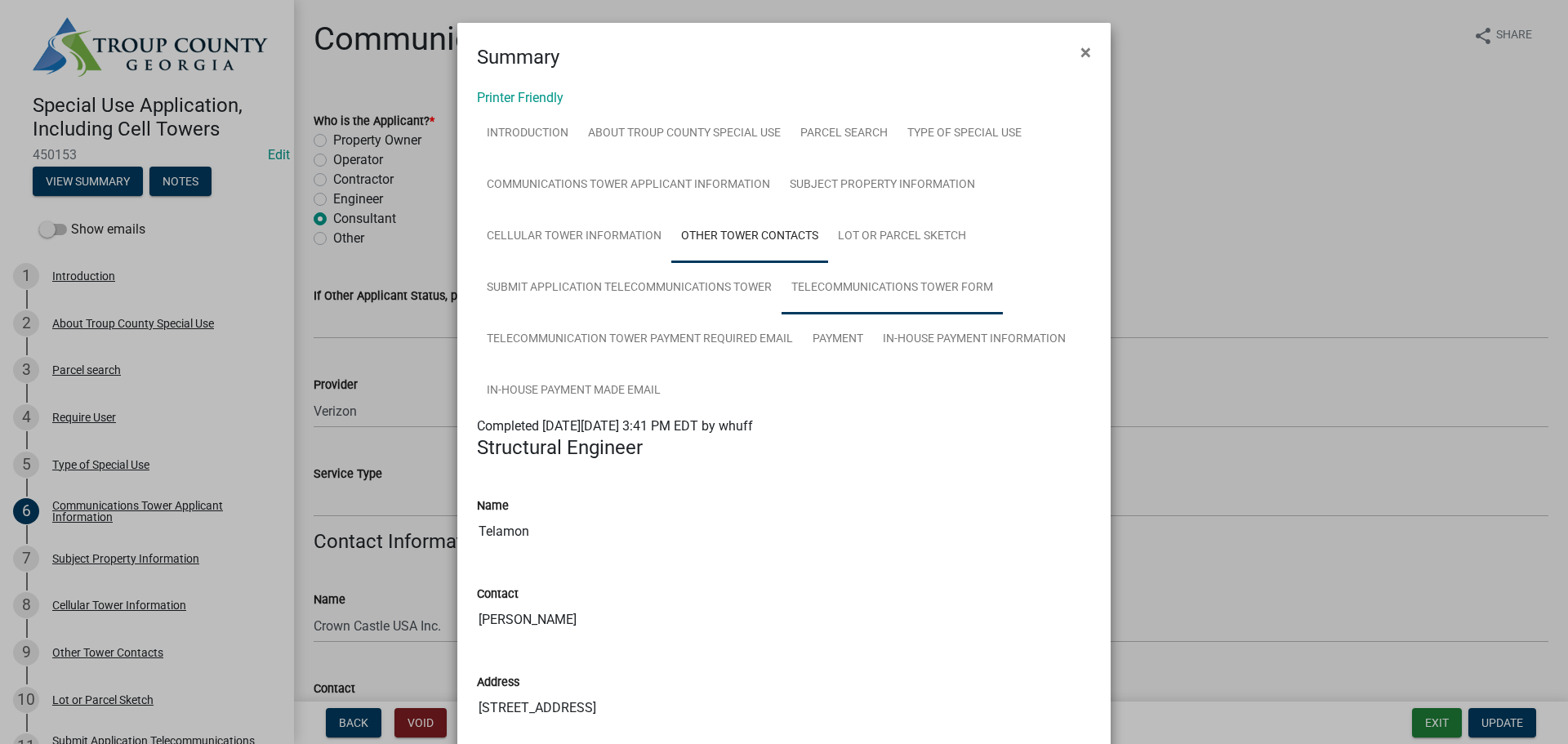
click at [940, 279] on link "Telecommunications Tower Form" at bounding box center [893, 288] width 221 height 52
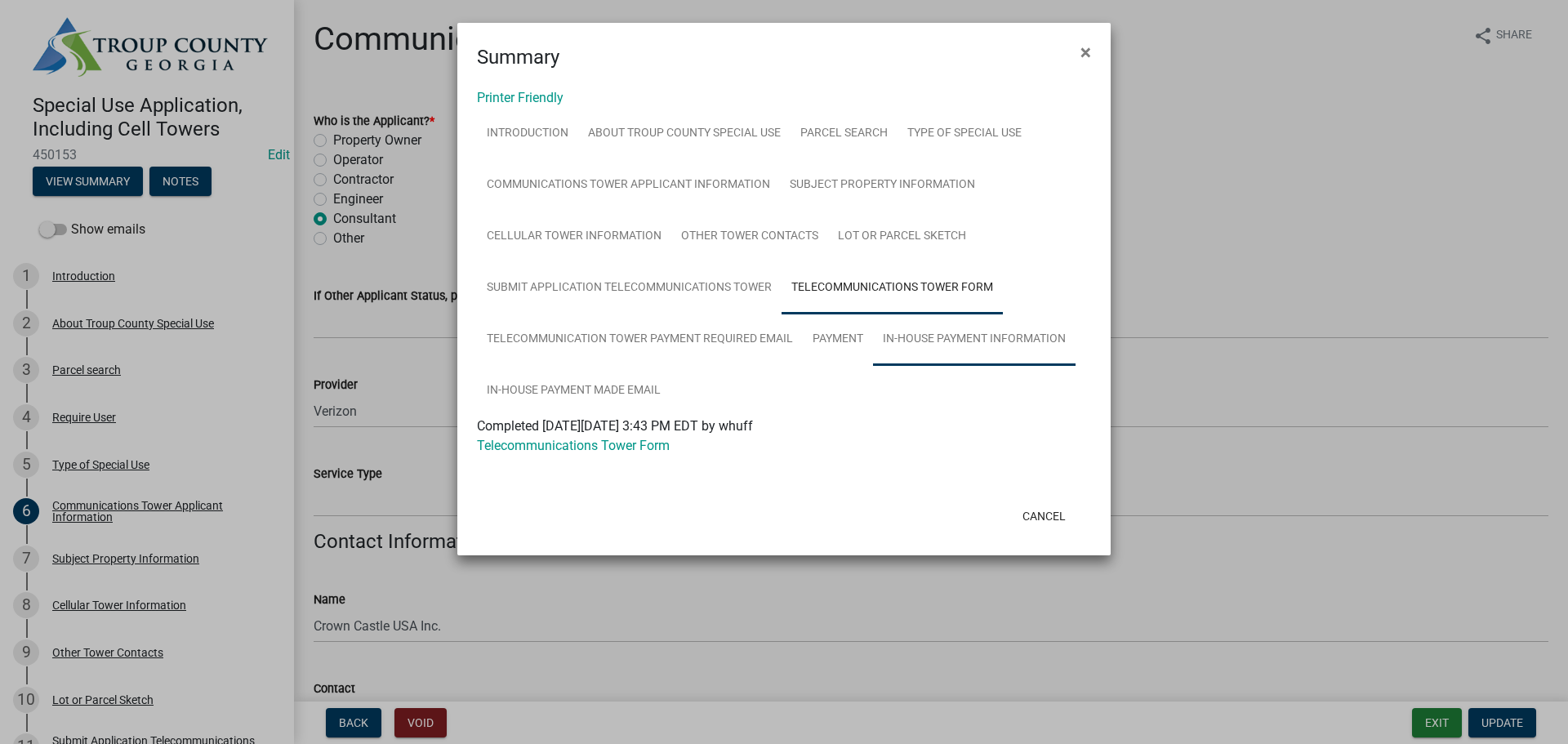
click at [936, 340] on link "In-House Payment Information" at bounding box center [974, 339] width 202 height 52
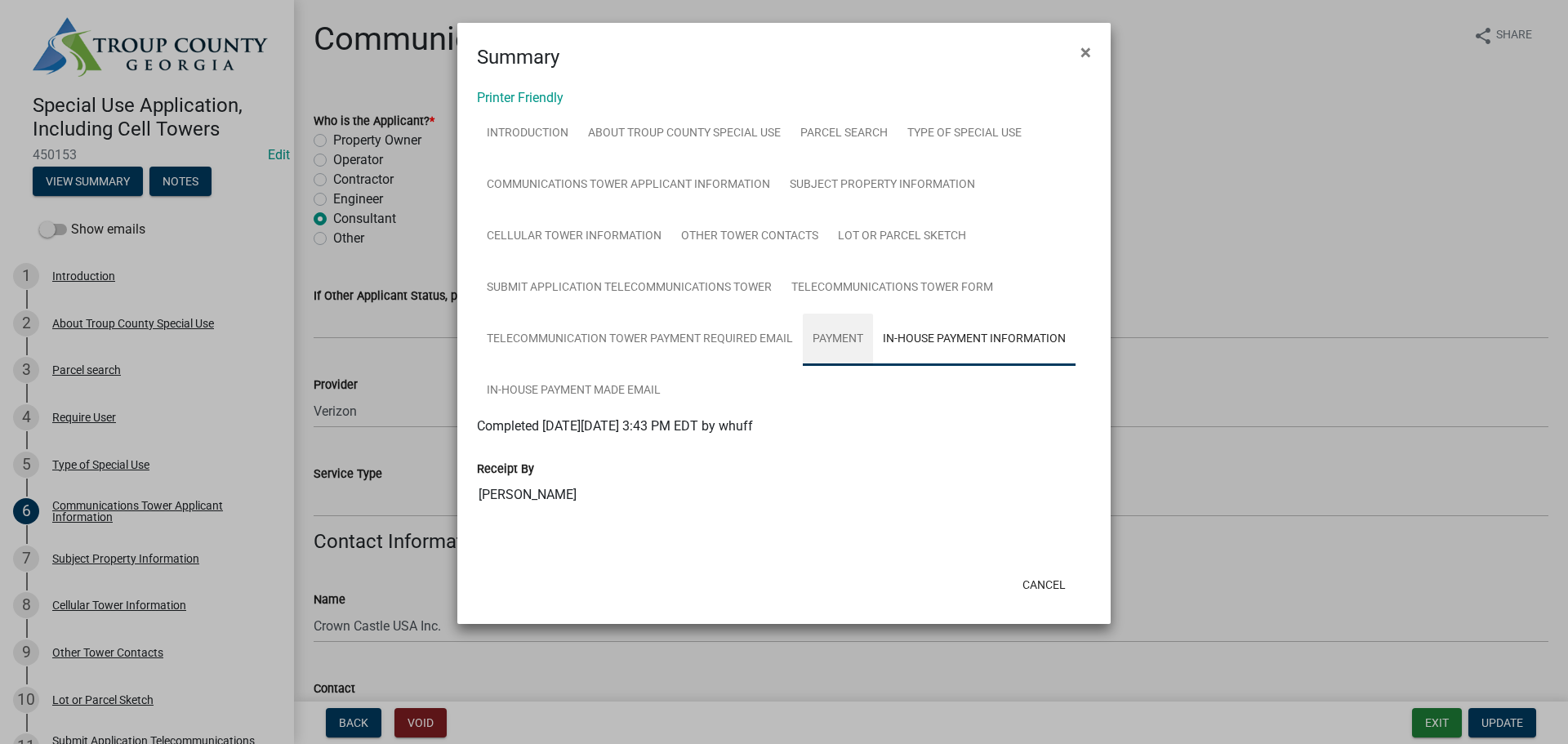
click at [813, 344] on link "Payment" at bounding box center [838, 339] width 70 height 52
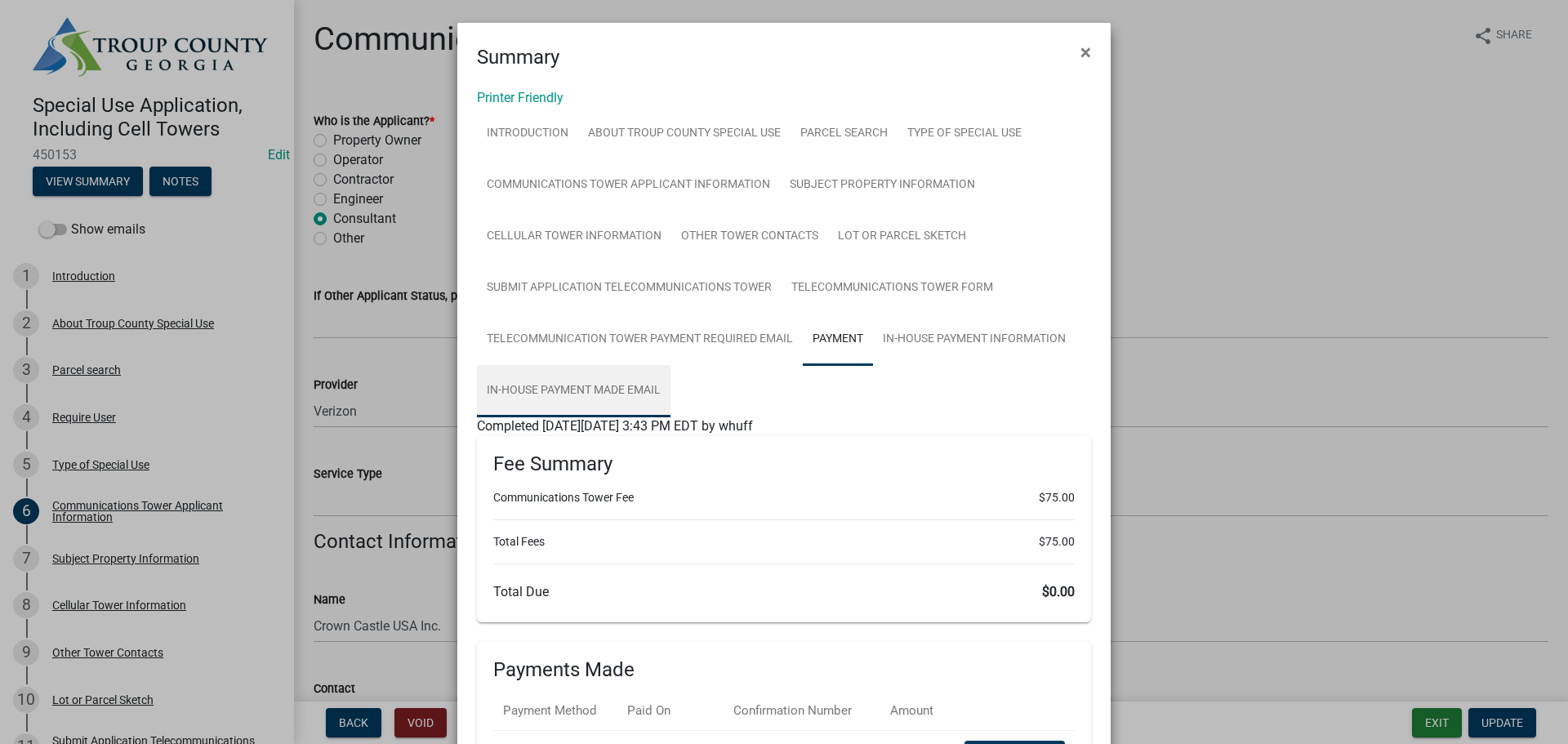
click at [517, 376] on link "In-House Payment Made Email" at bounding box center [573, 391] width 194 height 52
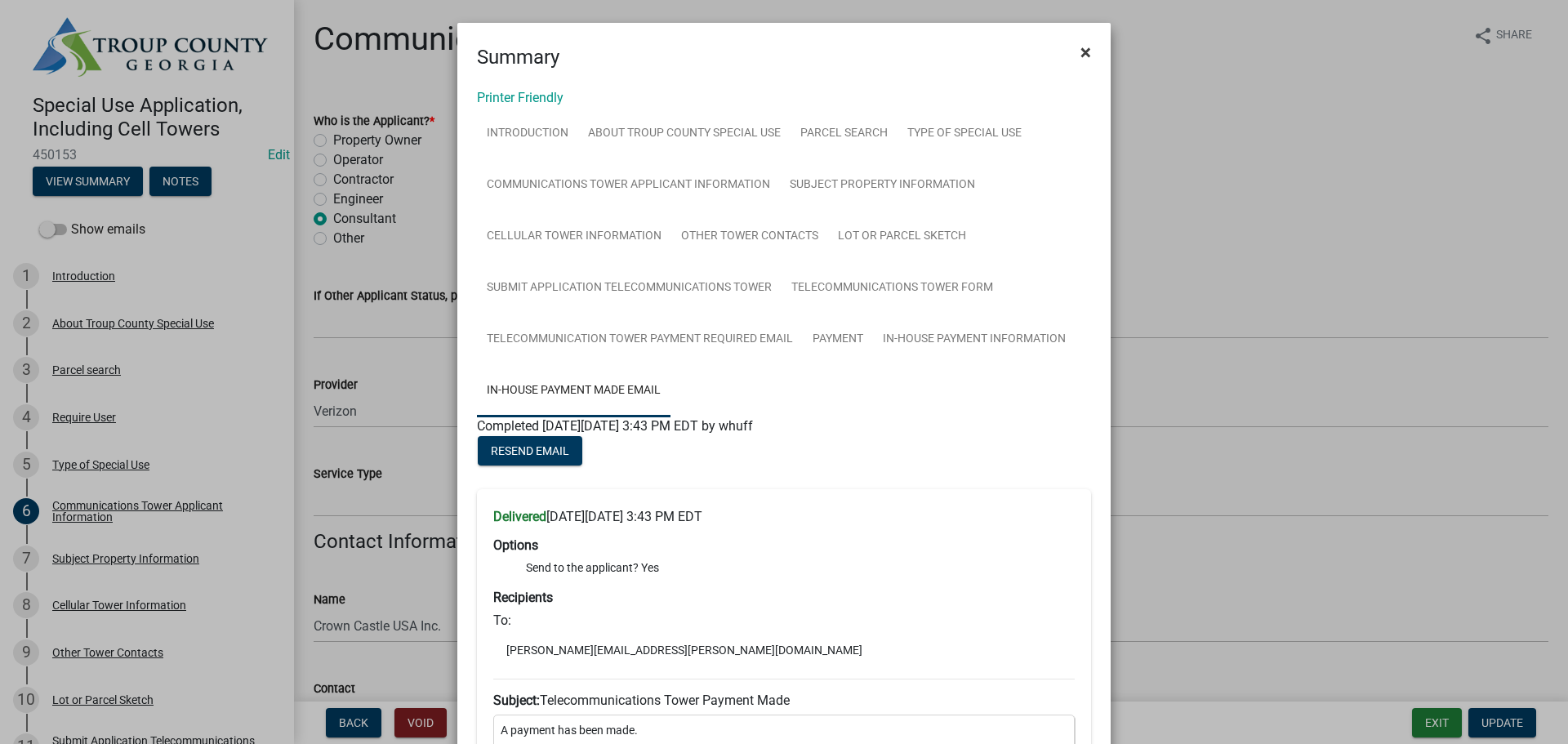
click at [1072, 52] on button "×" at bounding box center [1085, 52] width 37 height 45
